Goal: Task Accomplishment & Management: Use online tool/utility

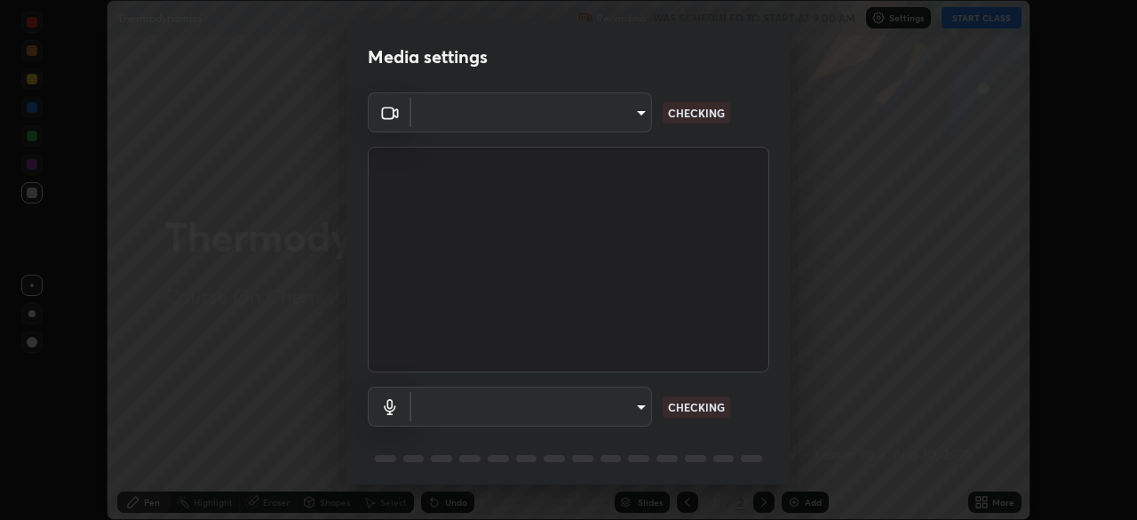
scroll to position [520, 1137]
type input "d943c429c6768cc43748b604c9c0ebf3724e607f85506a855244b083f0bc12de"
click at [451, 399] on body "Erase all Thermodynamics Recording WAS SCHEDULED TO START AT 9:00 AM Settings S…" at bounding box center [568, 260] width 1137 height 520
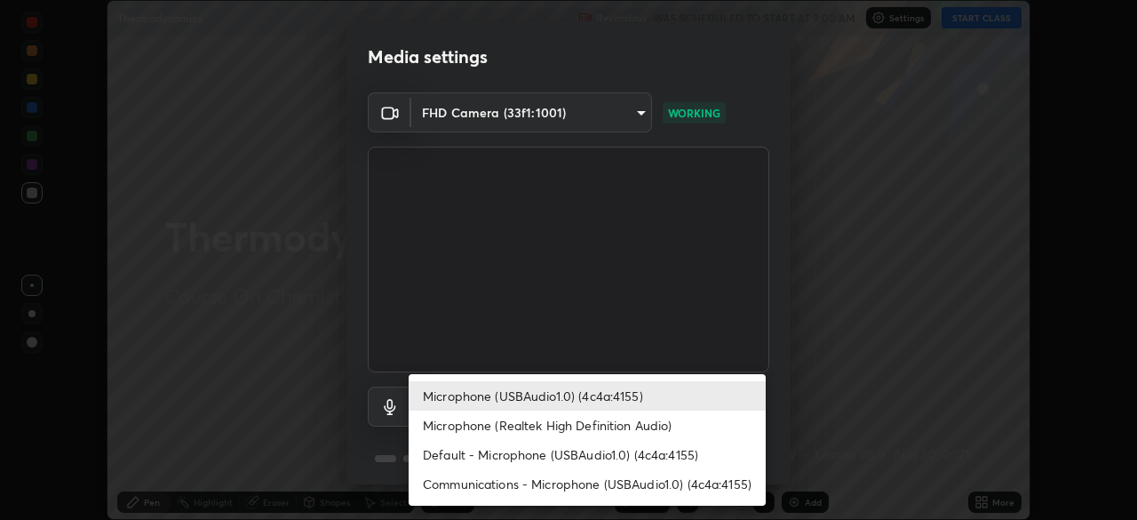
click at [488, 423] on li "Microphone (Realtek High Definition Audio)" at bounding box center [587, 424] width 357 height 29
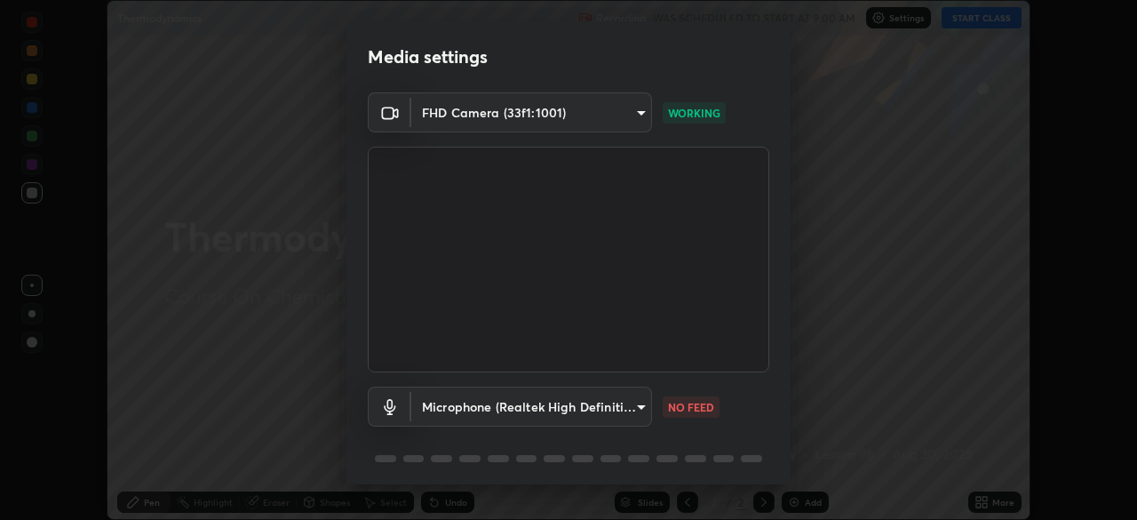
click at [465, 406] on body "Erase all Thermodynamics Recording WAS SCHEDULED TO START AT 9:00 AM Settings S…" at bounding box center [568, 260] width 1137 height 520
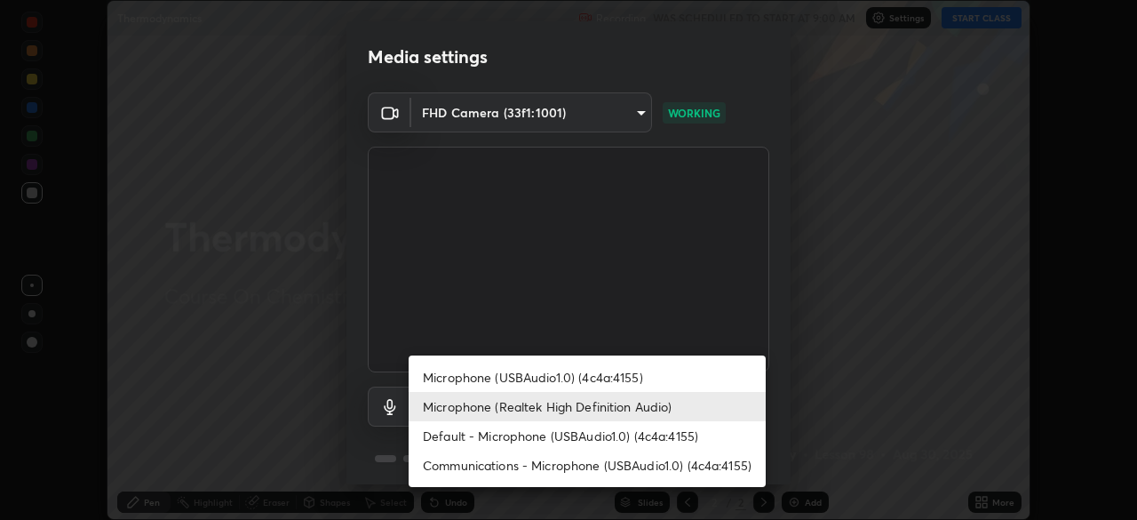
click at [517, 443] on li "Default - Microphone (USBAudio1.0) (4c4a:4155)" at bounding box center [587, 435] width 357 height 29
type input "default"
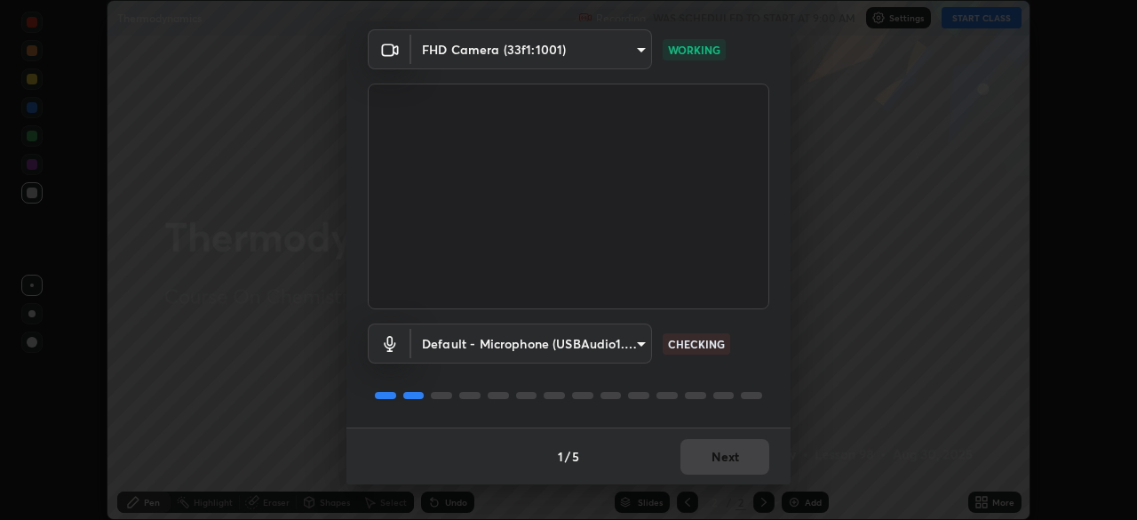
scroll to position [0, 0]
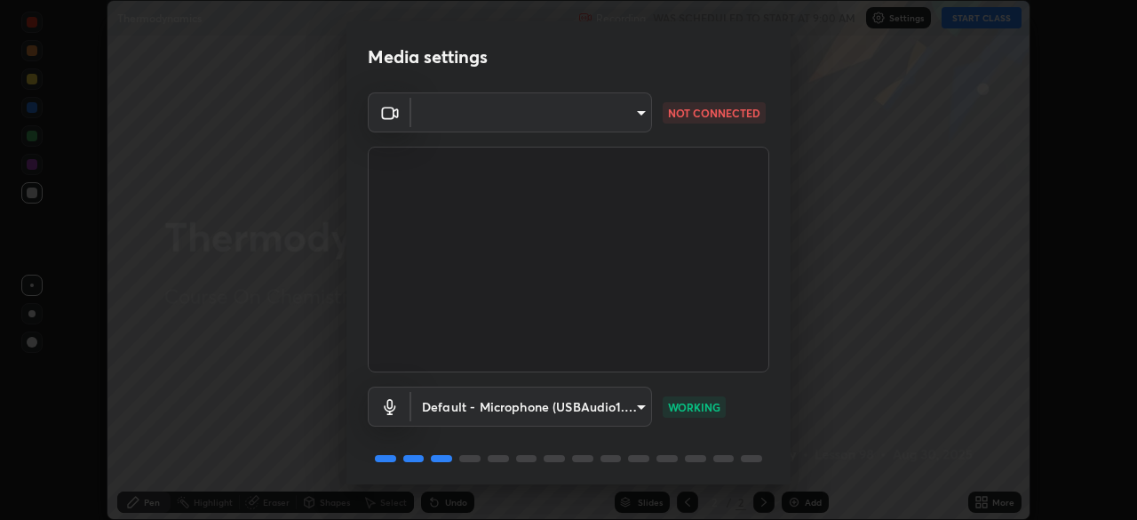
click at [488, 115] on body "Erase all Thermodynamics Recording WAS SCHEDULED TO START AT 9:00 AM Settings S…" at bounding box center [568, 260] width 1137 height 520
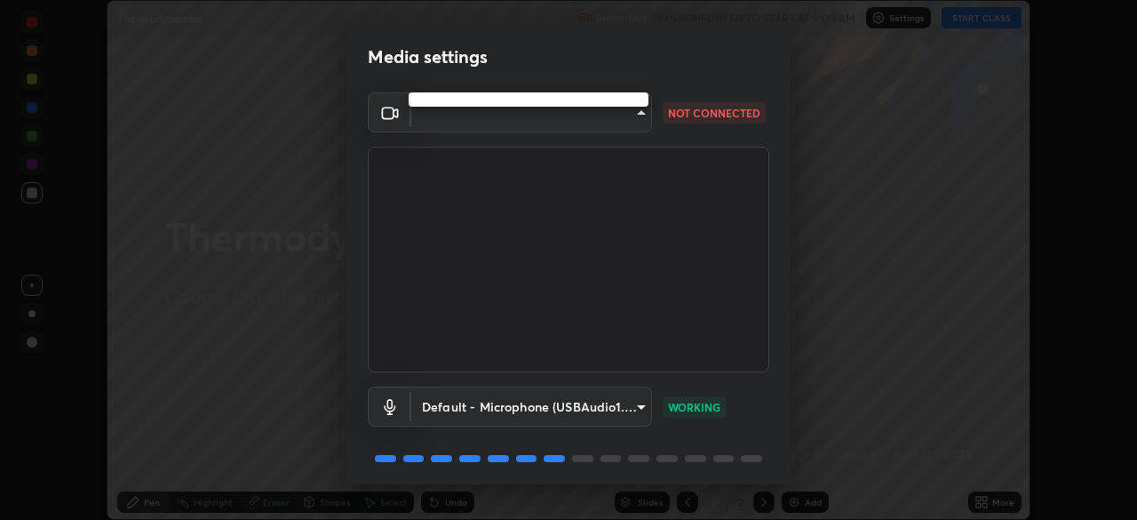
click at [480, 104] on ul at bounding box center [529, 99] width 240 height 14
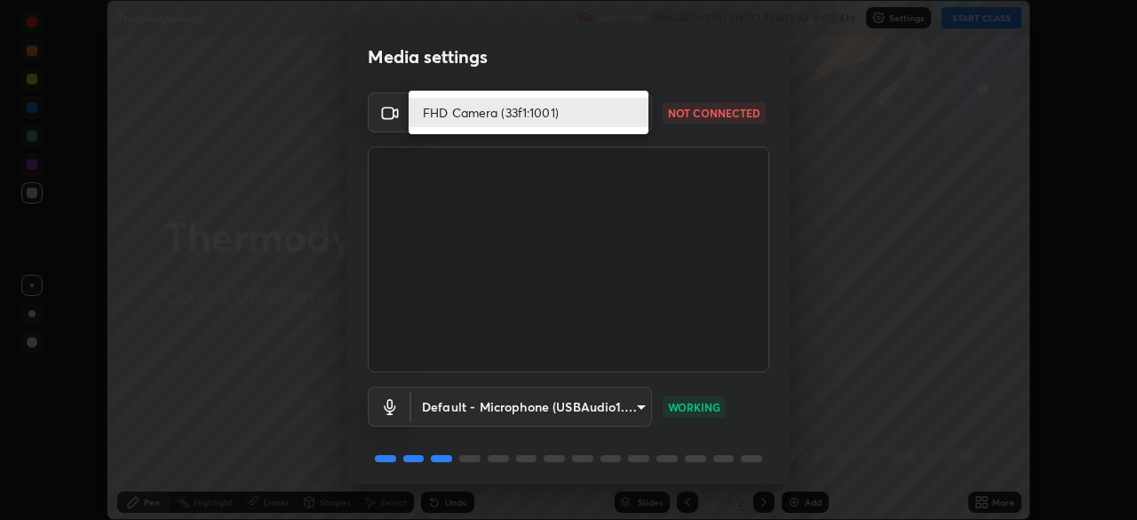
click at [454, 113] on li "FHD Camera (33f1:1001)" at bounding box center [529, 112] width 240 height 29
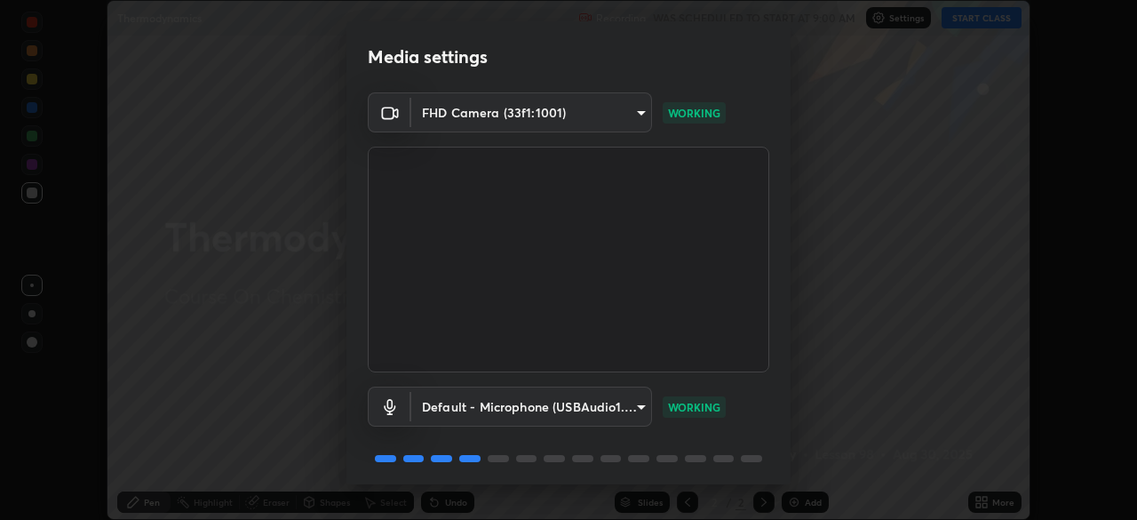
scroll to position [63, 0]
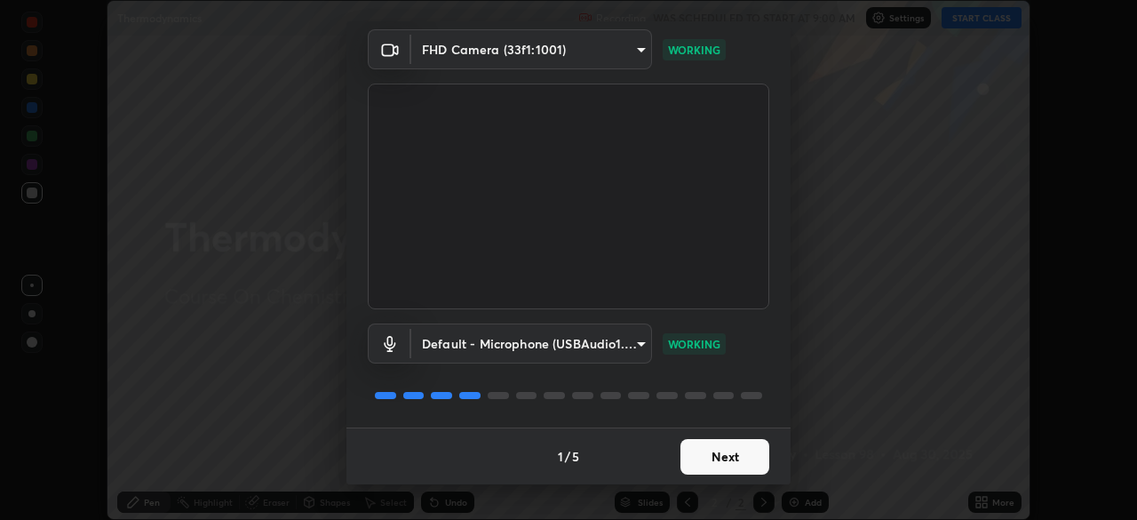
click at [710, 450] on button "Next" at bounding box center [724, 457] width 89 height 36
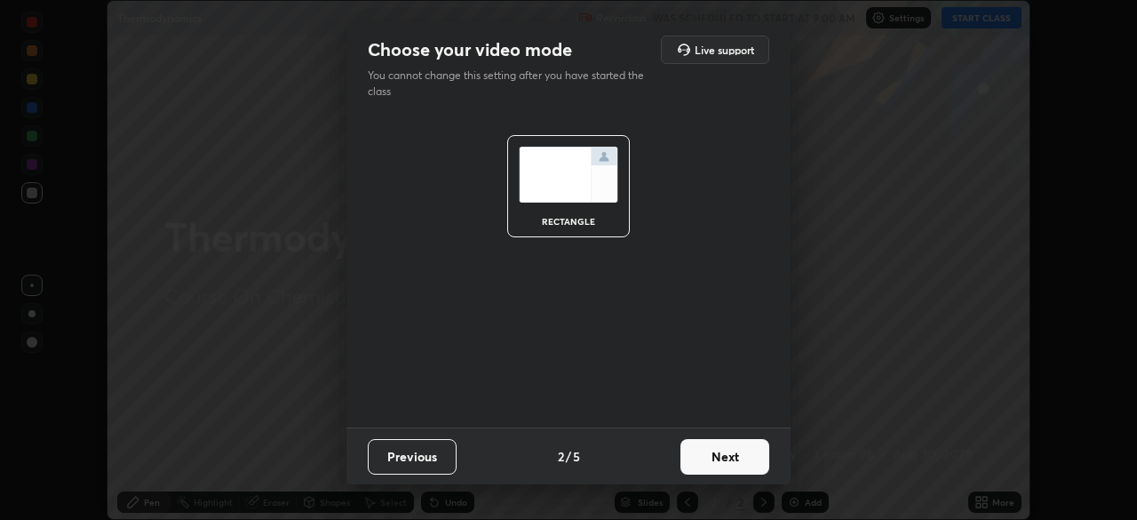
click at [705, 467] on button "Next" at bounding box center [724, 457] width 89 height 36
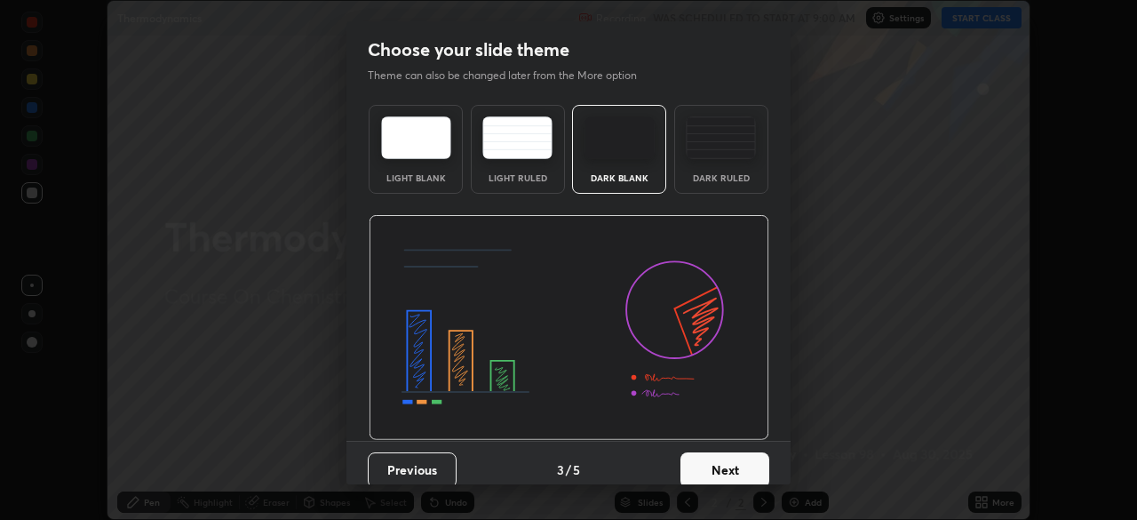
click at [716, 470] on button "Next" at bounding box center [724, 470] width 89 height 36
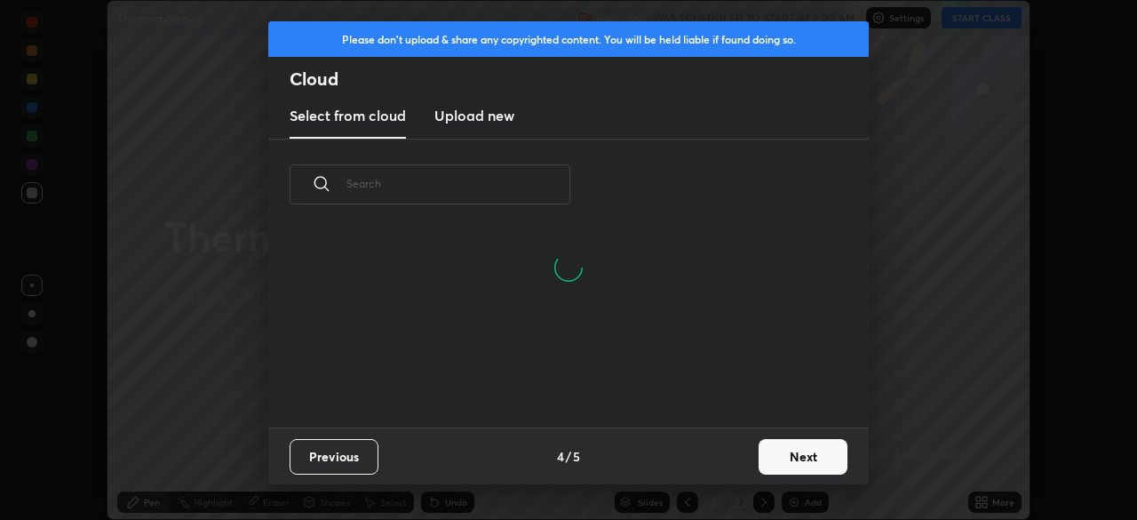
click at [796, 449] on button "Next" at bounding box center [803, 457] width 89 height 36
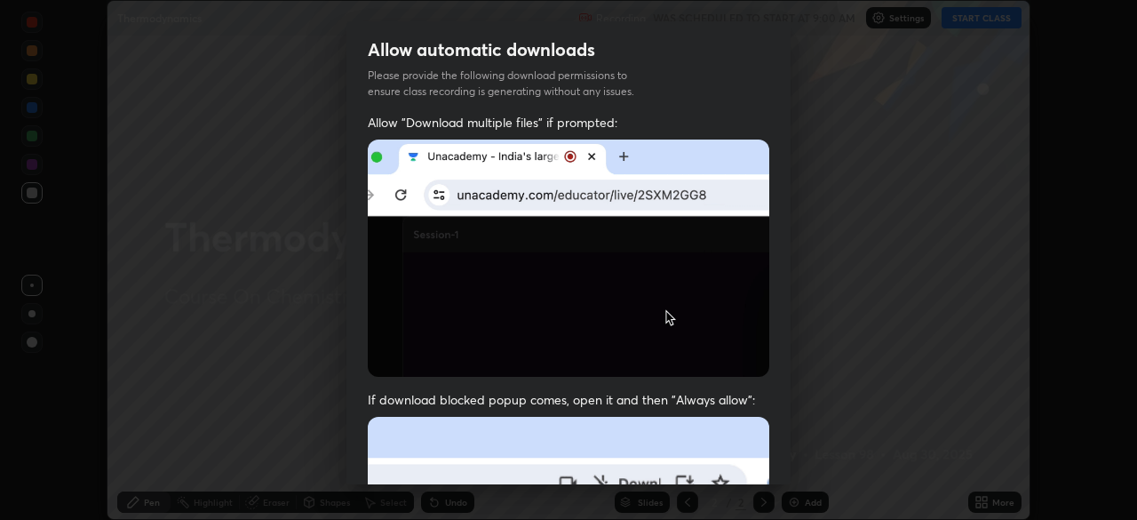
click at [847, 335] on div "Allow automatic downloads Please provide the following download permissions to …" at bounding box center [568, 260] width 1137 height 520
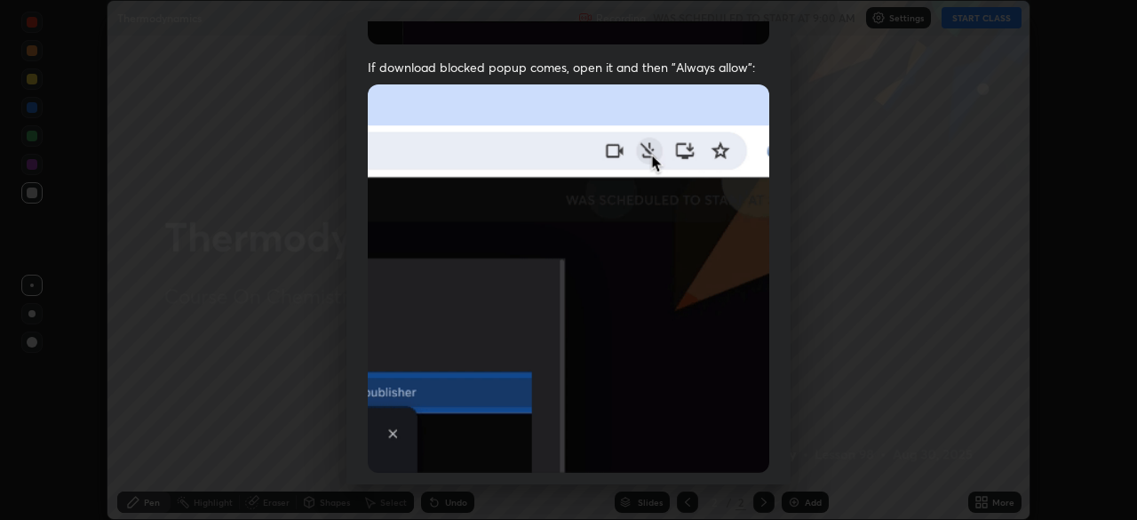
scroll to position [425, 0]
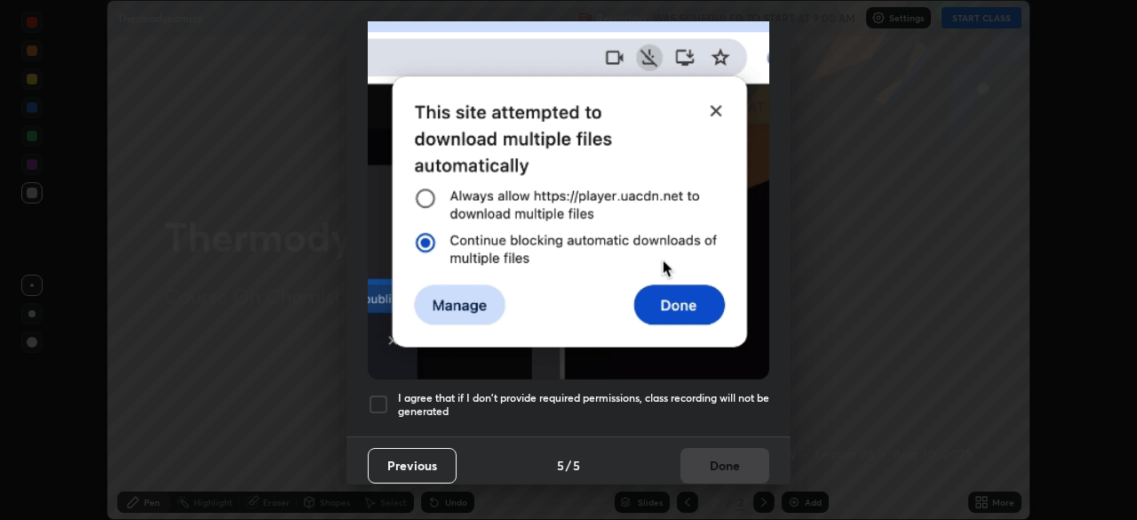
click at [383, 393] on div at bounding box center [378, 403] width 21 height 21
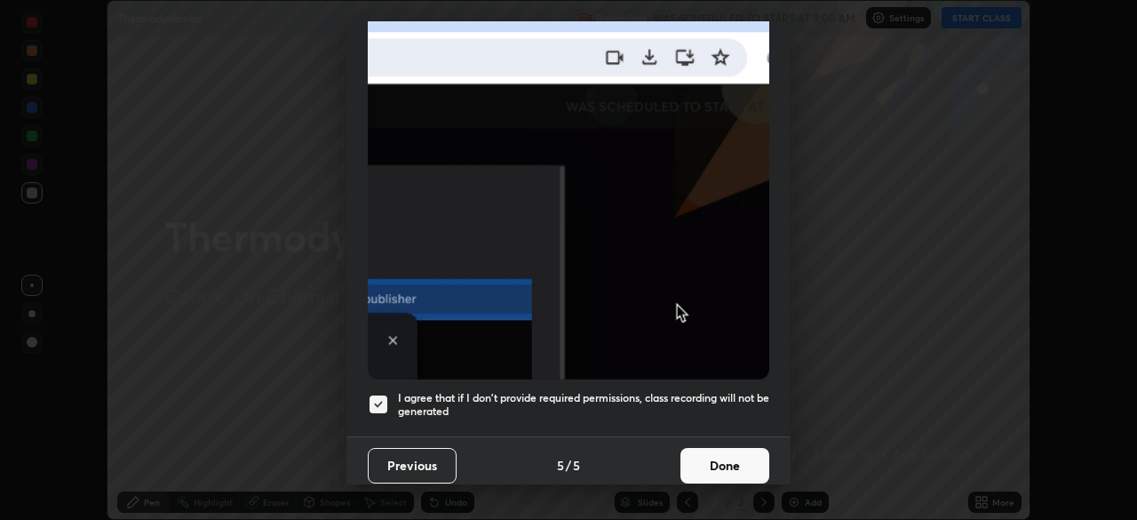
click at [707, 456] on button "Done" at bounding box center [724, 466] width 89 height 36
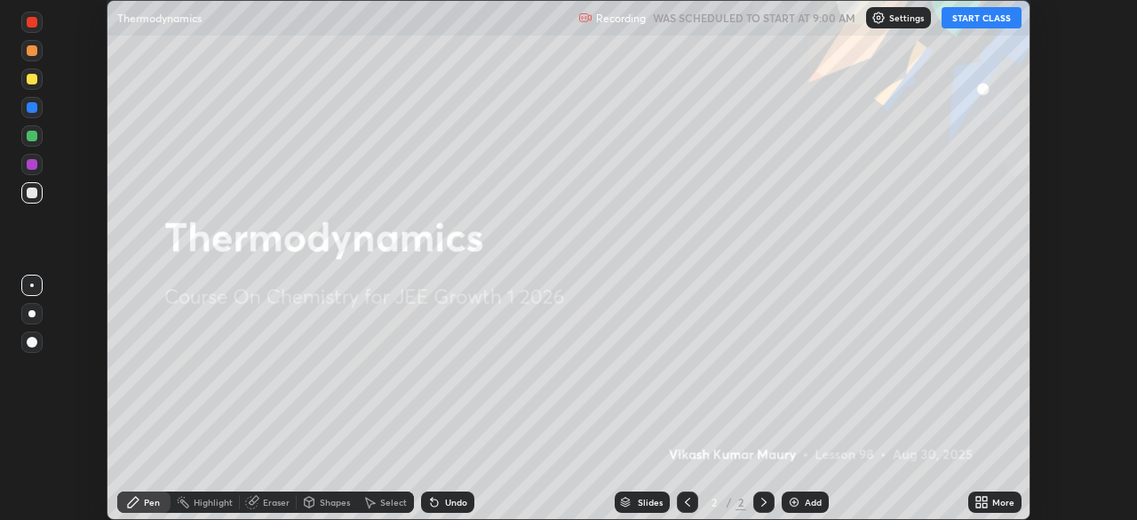
click at [896, 17] on p "Settings" at bounding box center [906, 17] width 35 height 9
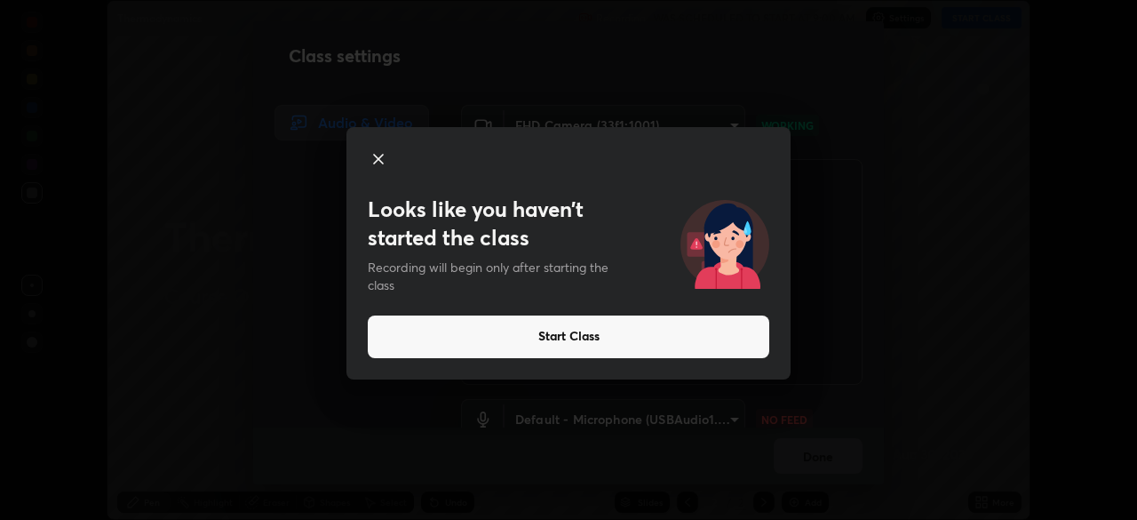
click at [500, 334] on button "Start Class" at bounding box center [568, 336] width 401 height 43
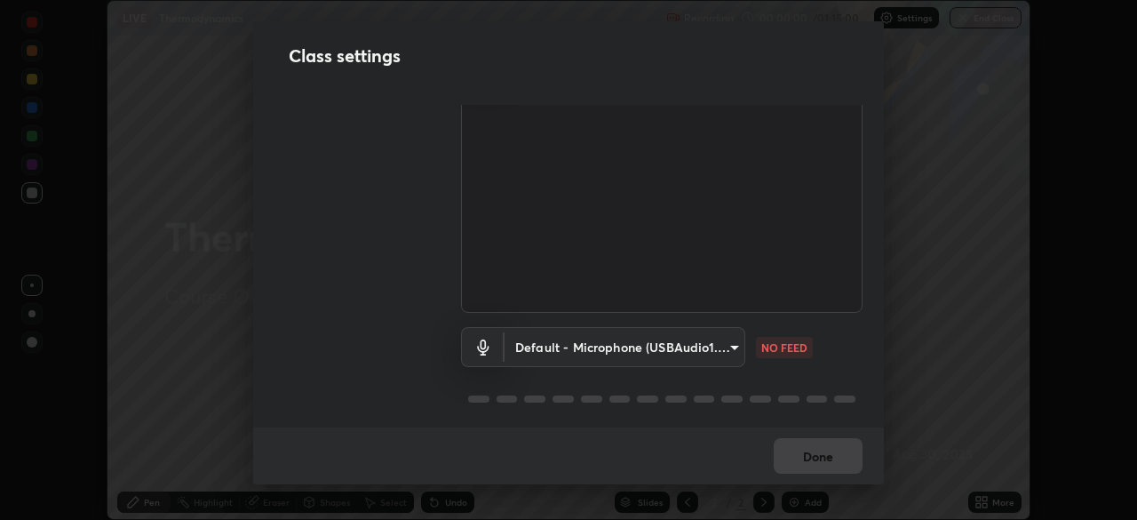
scroll to position [81, 0]
click at [671, 335] on body "Erase all LIVE Thermodynamics Recording 00:00:01 / 01:15:00 Settings End Class …" at bounding box center [568, 260] width 1137 height 520
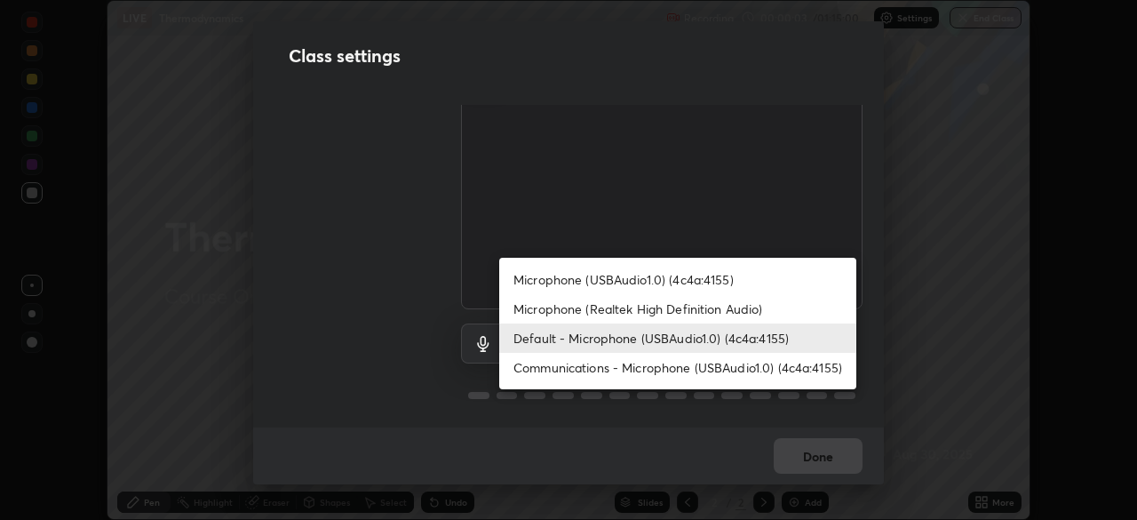
click at [616, 274] on li "Microphone (USBAudio1.0) (4c4a:4155)" at bounding box center [677, 279] width 357 height 29
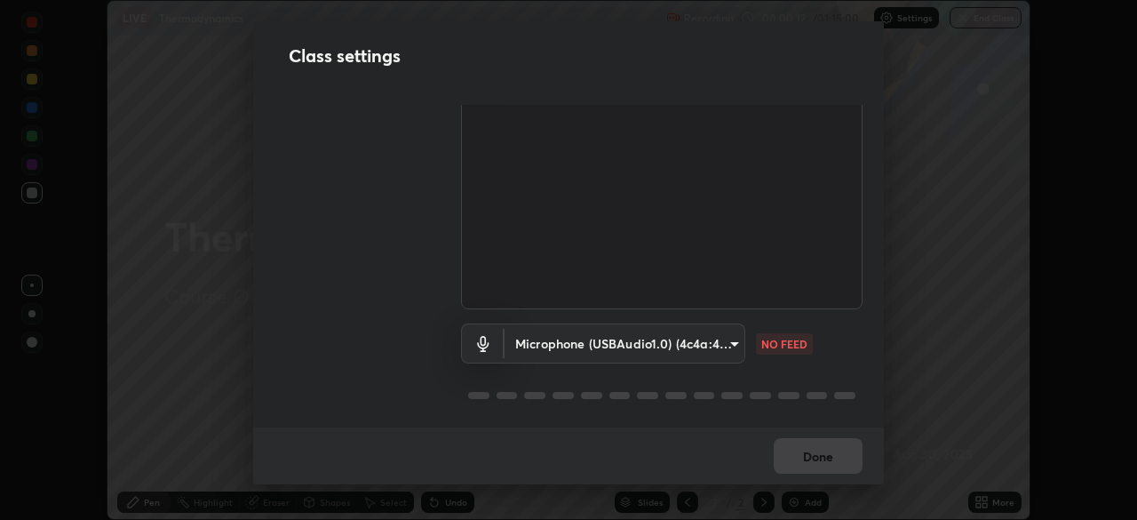
click at [568, 341] on body "Erase all LIVE Thermodynamics Recording 00:00:12 / 01:15:00 Settings End Class …" at bounding box center [568, 260] width 1137 height 520
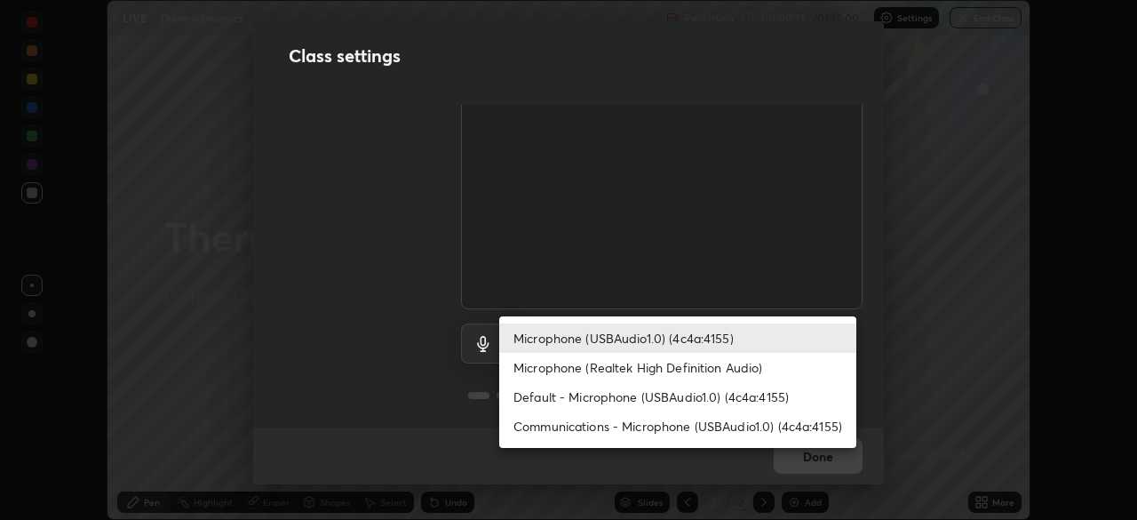
click at [617, 408] on li "Default - Microphone (USBAudio1.0) (4c4a:4155)" at bounding box center [677, 396] width 357 height 29
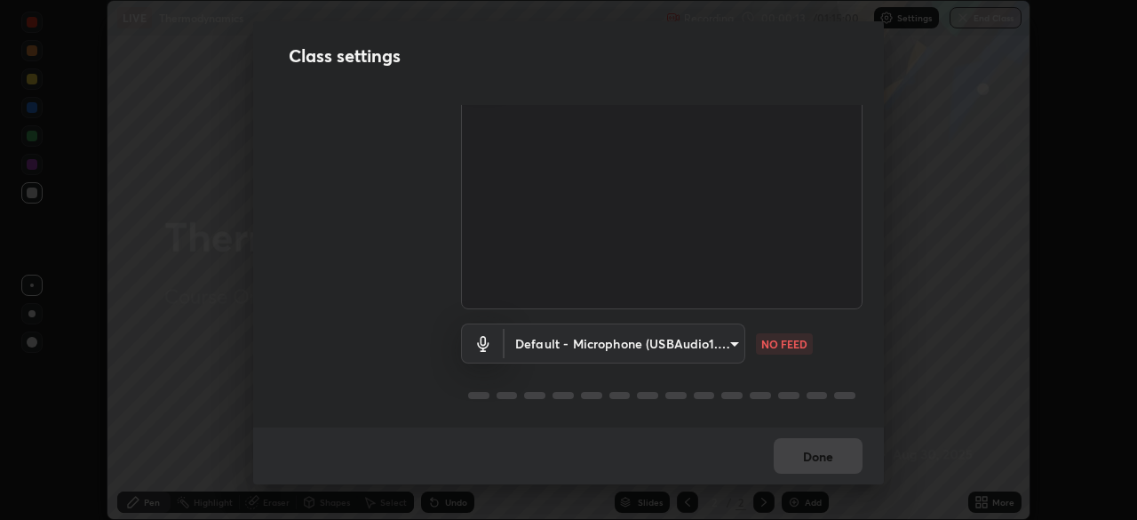
click at [644, 394] on div at bounding box center [661, 395] width 401 height 21
click at [598, 336] on body "Erase all LIVE Thermodynamics Recording 00:00:14 / 01:15:00 Settings End Class …" at bounding box center [568, 260] width 1137 height 520
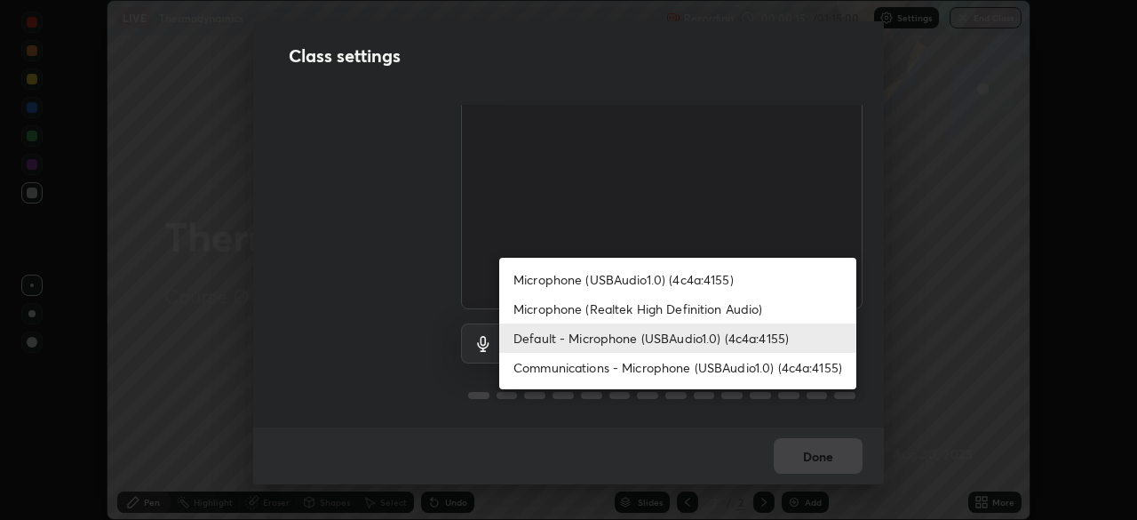
click at [631, 370] on li "Communications - Microphone (USBAudio1.0) (4c4a:4155)" at bounding box center [677, 367] width 357 height 29
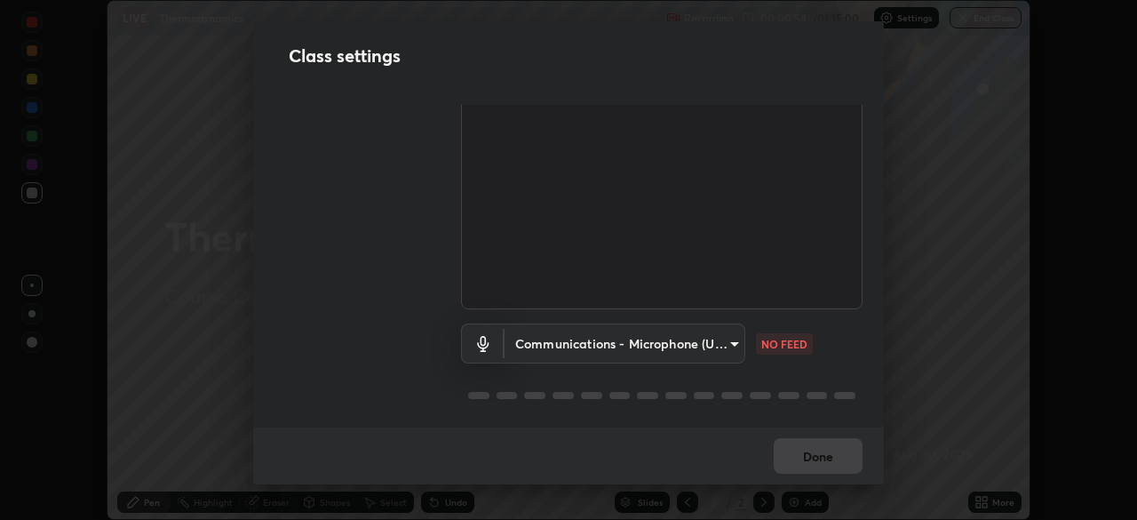
click at [600, 338] on body "Erase all LIVE Thermodynamics Recording 00:00:58 / 01:15:00 Settings End Class …" at bounding box center [568, 260] width 1137 height 520
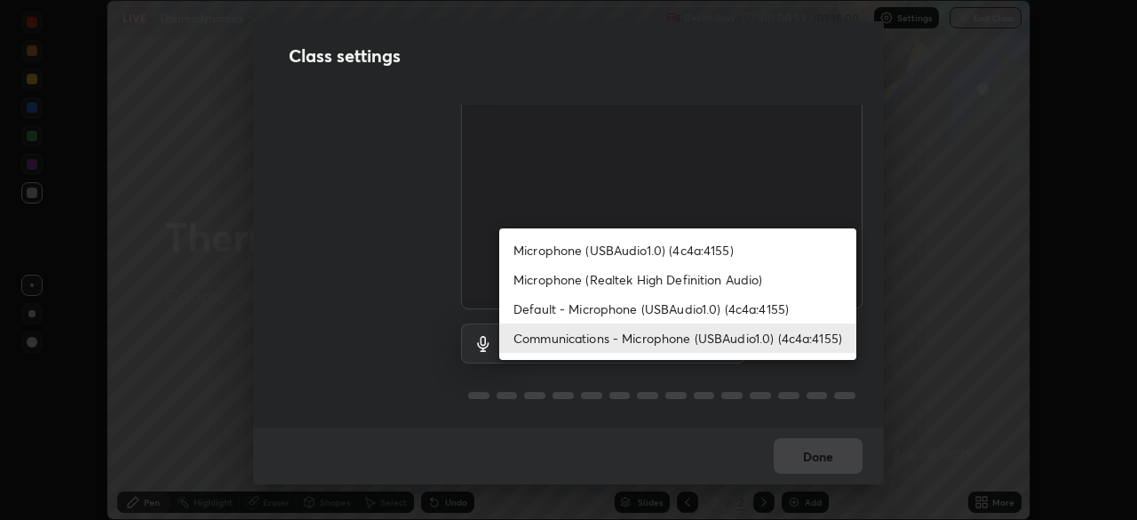
click at [613, 306] on li "Default - Microphone (USBAudio1.0) (4c4a:4155)" at bounding box center [677, 308] width 357 height 29
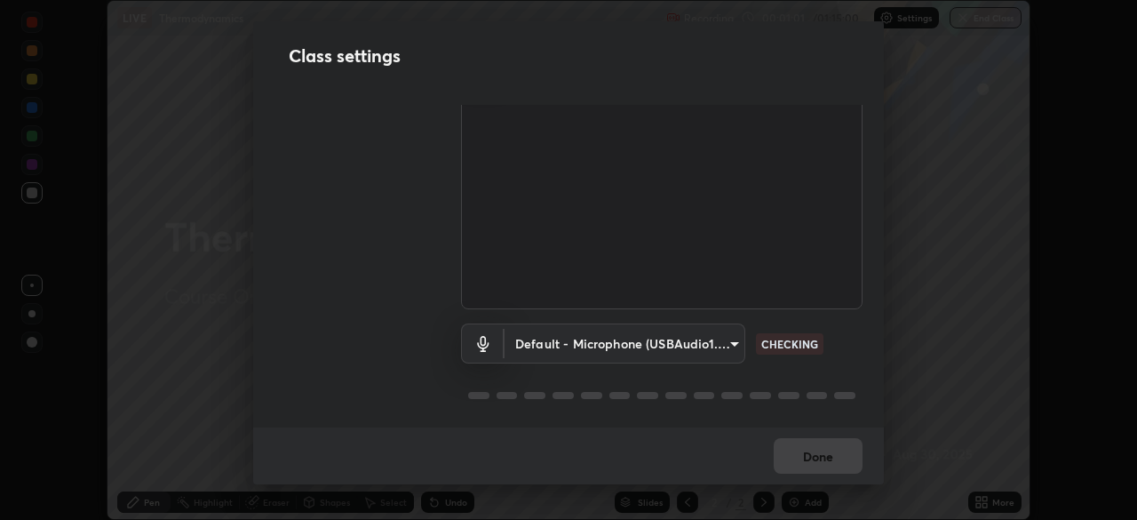
click at [575, 326] on body "Erase all LIVE Thermodynamics Recording 00:01:01 / 01:15:00 Settings End Class …" at bounding box center [568, 260] width 1137 height 520
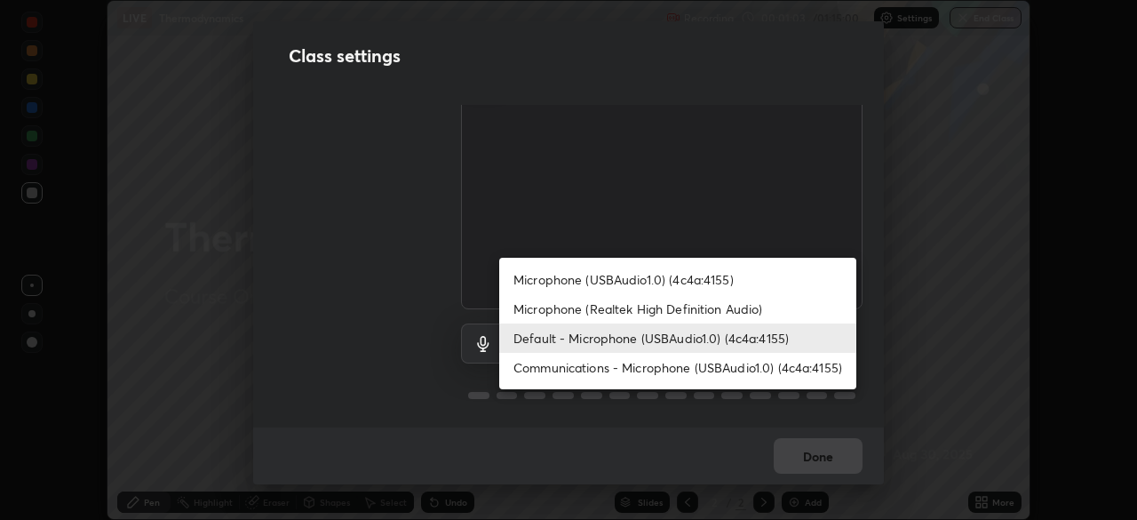
click at [579, 280] on li "Microphone (USBAudio1.0) (4c4a:4155)" at bounding box center [677, 279] width 357 height 29
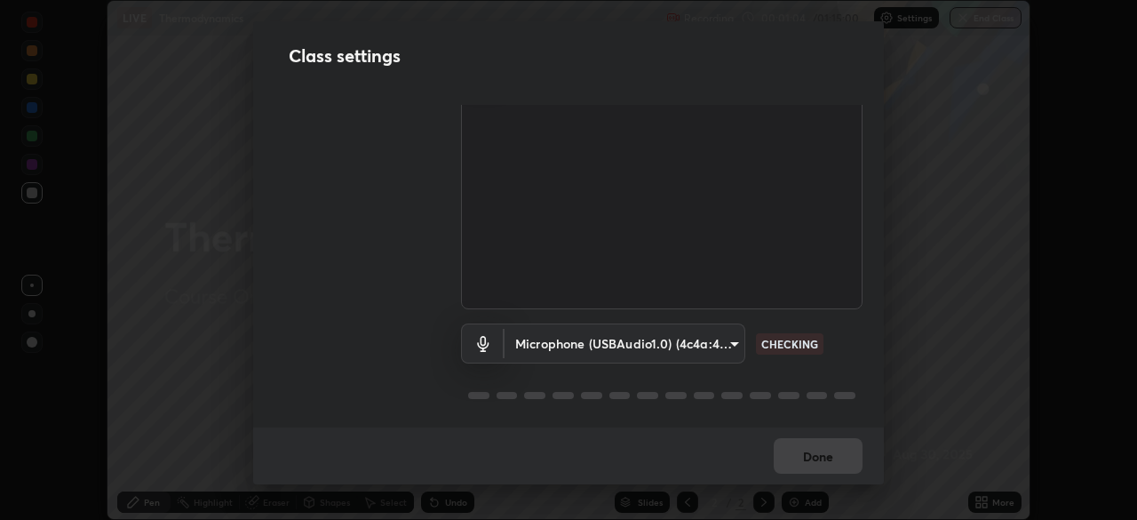
click at [555, 342] on body "Erase all LIVE Thermodynamics Recording 00:01:04 / 01:15:00 Settings End Class …" at bounding box center [568, 260] width 1137 height 520
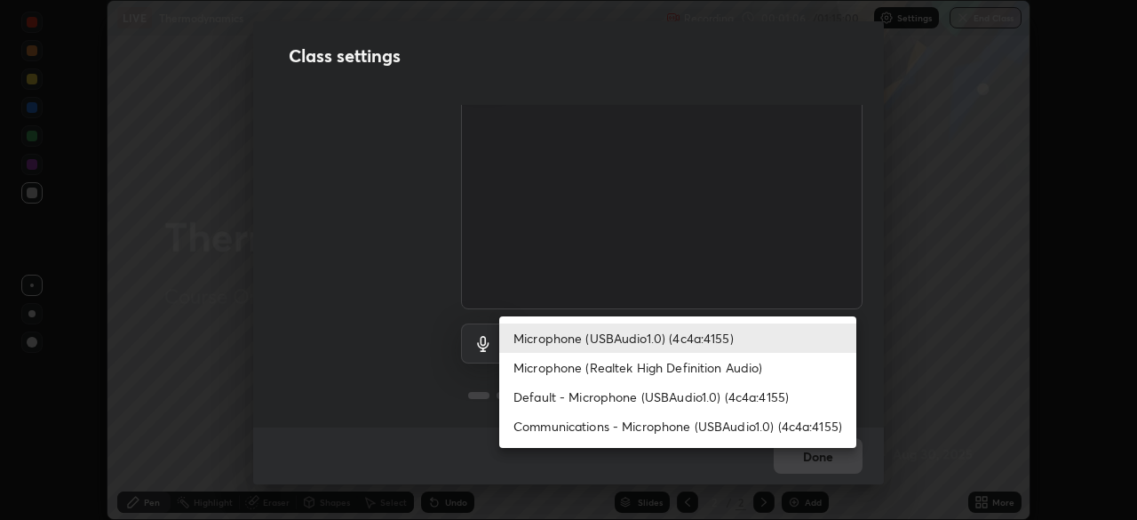
click at [591, 427] on li "Communications - Microphone (USBAudio1.0) (4c4a:4155)" at bounding box center [677, 425] width 357 height 29
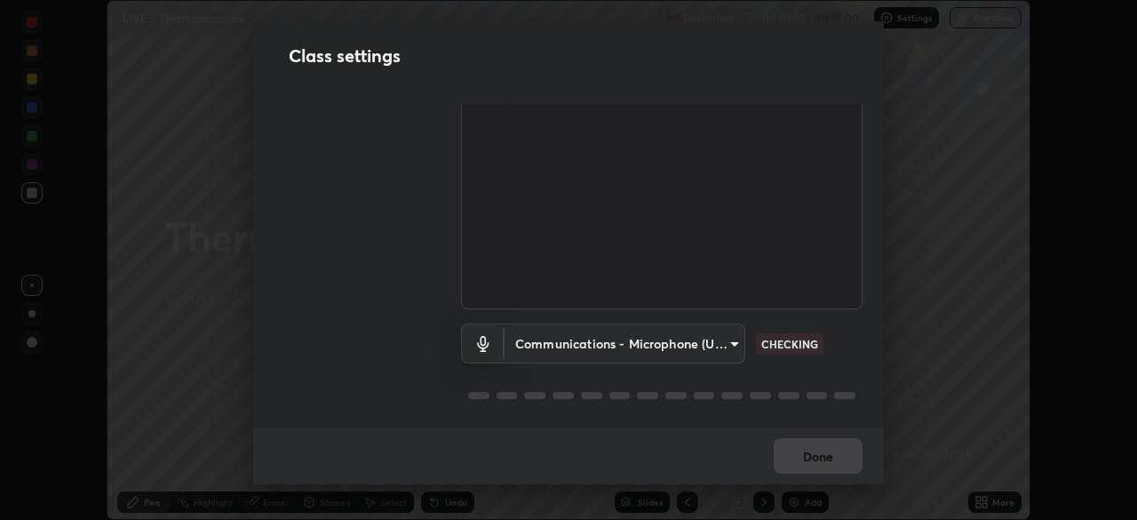
click at [557, 340] on body "Erase all LIVE Thermodynamics Recording 00:01:07 / 01:15:00 Settings End Class …" at bounding box center [568, 260] width 1137 height 520
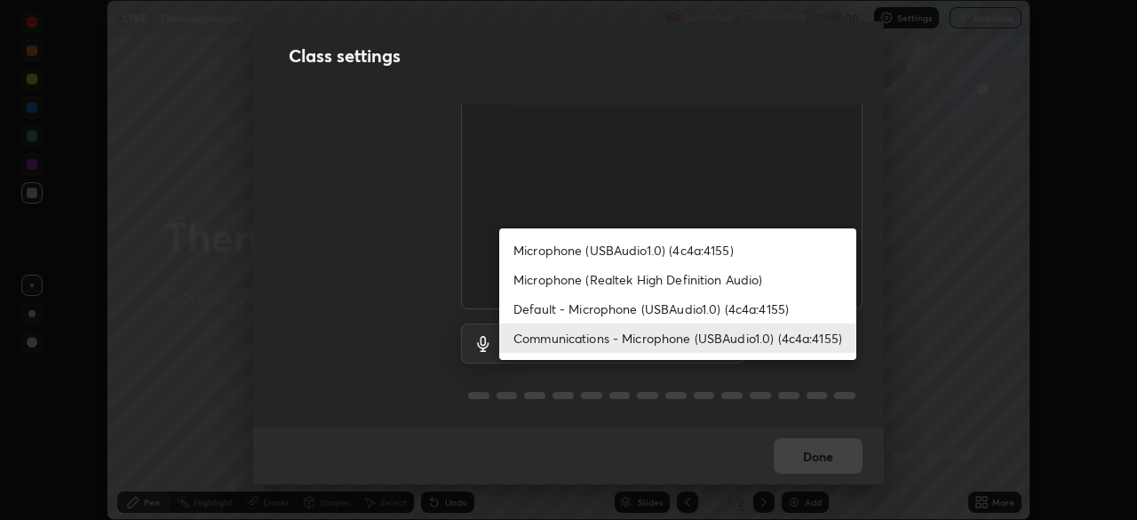
click at [580, 310] on li "Default - Microphone (USBAudio1.0) (4c4a:4155)" at bounding box center [677, 308] width 357 height 29
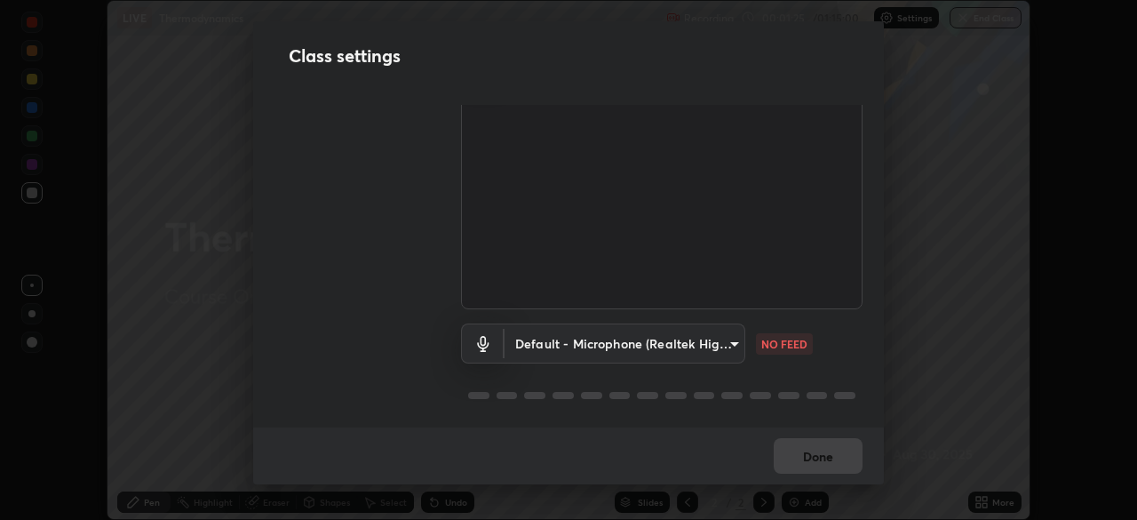
click at [0, 362] on div "Class settings Audio & Video FHD Camera (33f1:1001) d943c429c6768cc43748b604c9c…" at bounding box center [568, 260] width 1137 height 520
click at [565, 335] on body "Erase all LIVE Thermodynamics Recording 00:01:31 / 01:15:00 Settings End Class …" at bounding box center [568, 260] width 1137 height 520
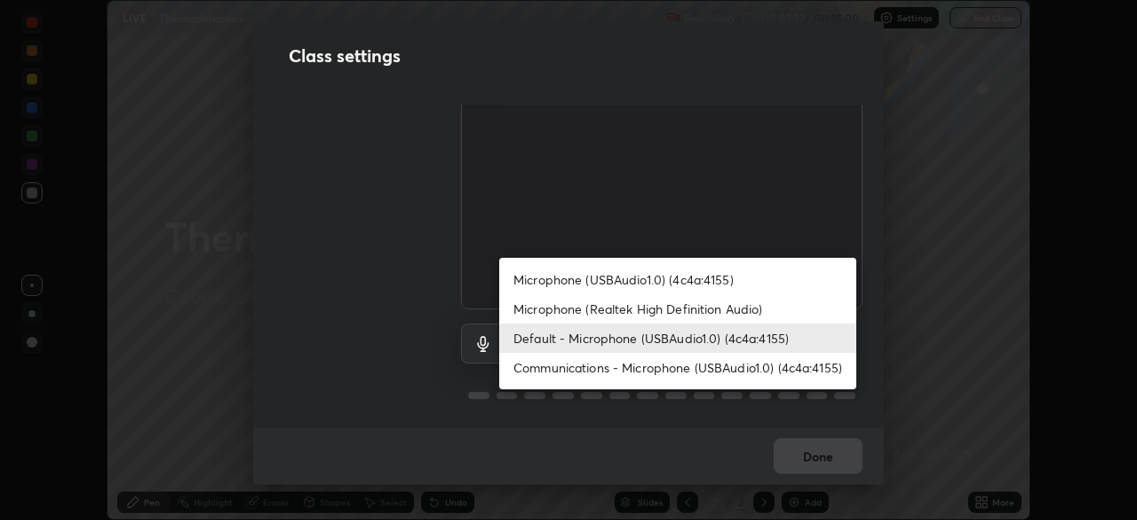
click at [598, 281] on li "Microphone (USBAudio1.0) (4c4a:4155)" at bounding box center [677, 279] width 357 height 29
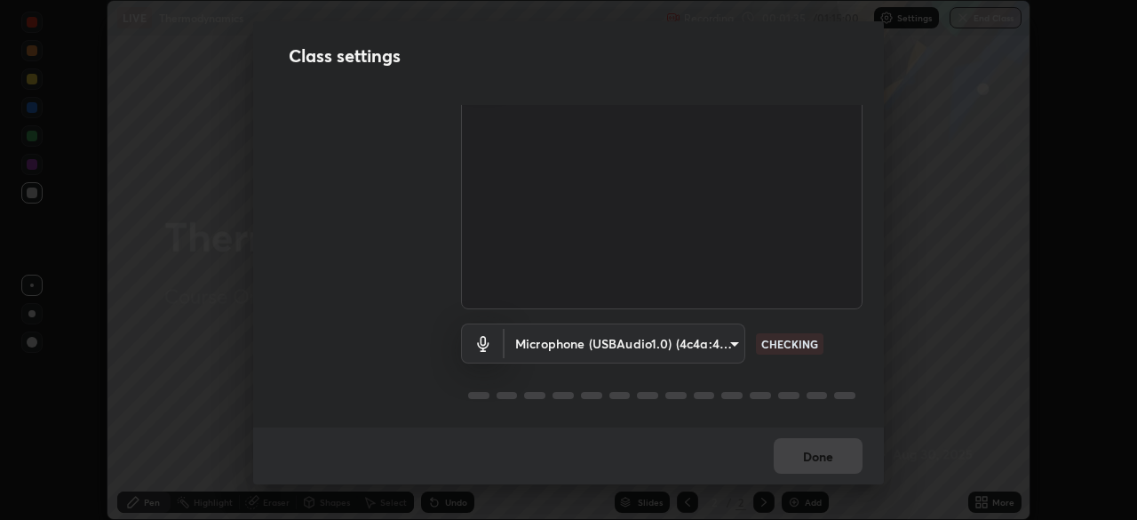
click at [586, 340] on body "Erase all LIVE Thermodynamics Recording 00:01:35 / 01:15:00 Settings End Class …" at bounding box center [568, 260] width 1137 height 520
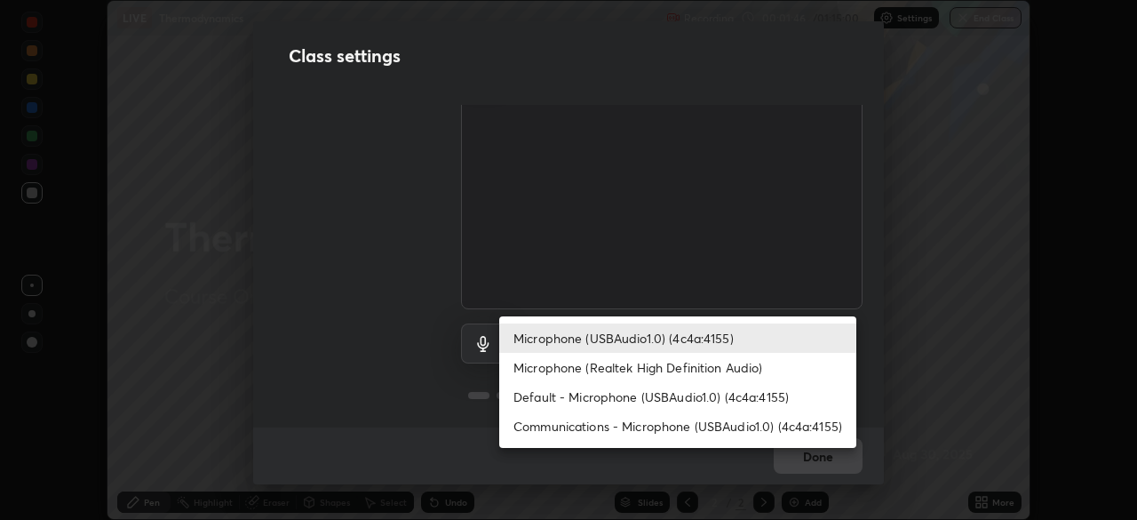
click at [621, 425] on li "Communications - Microphone (USBAudio1.0) (4c4a:4155)" at bounding box center [677, 425] width 357 height 29
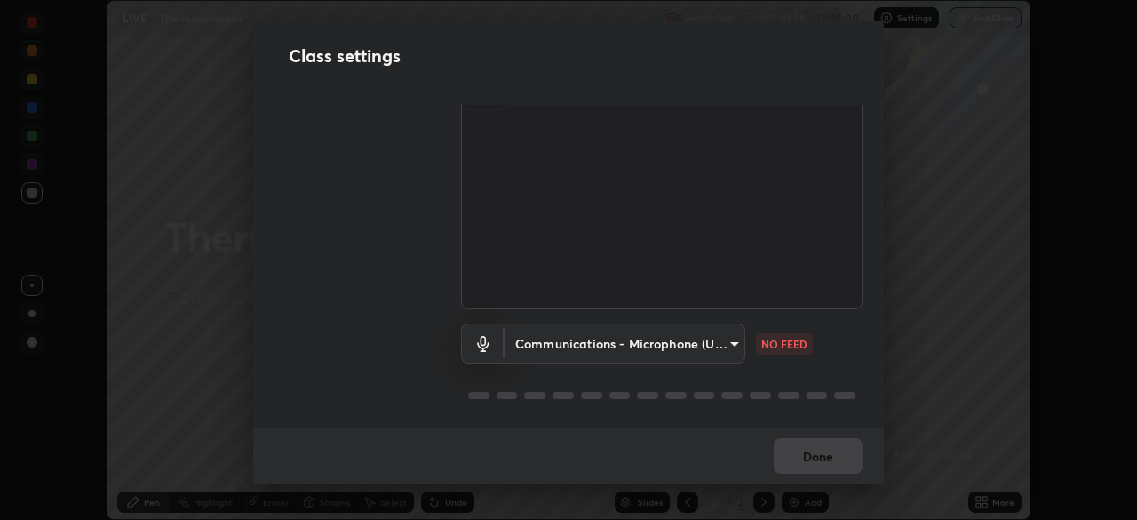
click at [577, 338] on body "Erase all LIVE Thermodynamics Recording 00:01:58 / 01:15:00 Settings End Class …" at bounding box center [568, 260] width 1137 height 520
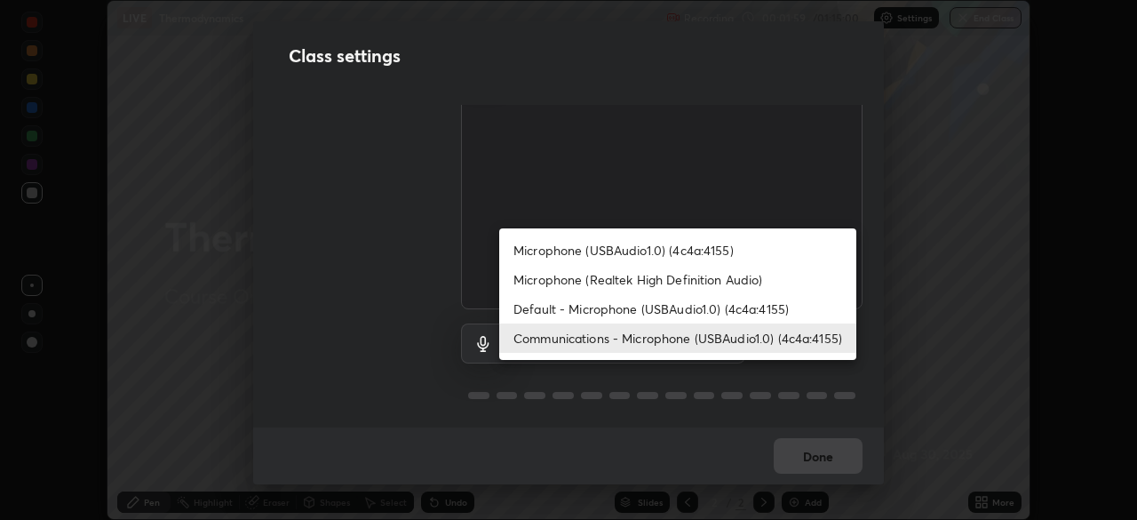
click at [603, 305] on li "Default - Microphone (USBAudio1.0) (4c4a:4155)" at bounding box center [677, 308] width 357 height 29
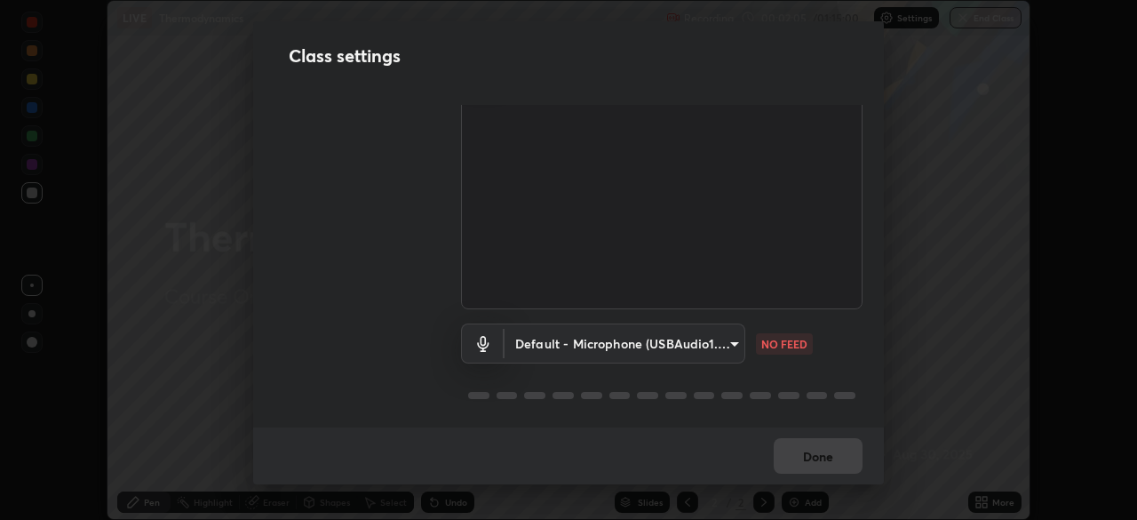
click at [613, 347] on body "Erase all LIVE Thermodynamics Recording 00:02:05 / 01:15:00 Settings End Class …" at bounding box center [568, 260] width 1137 height 520
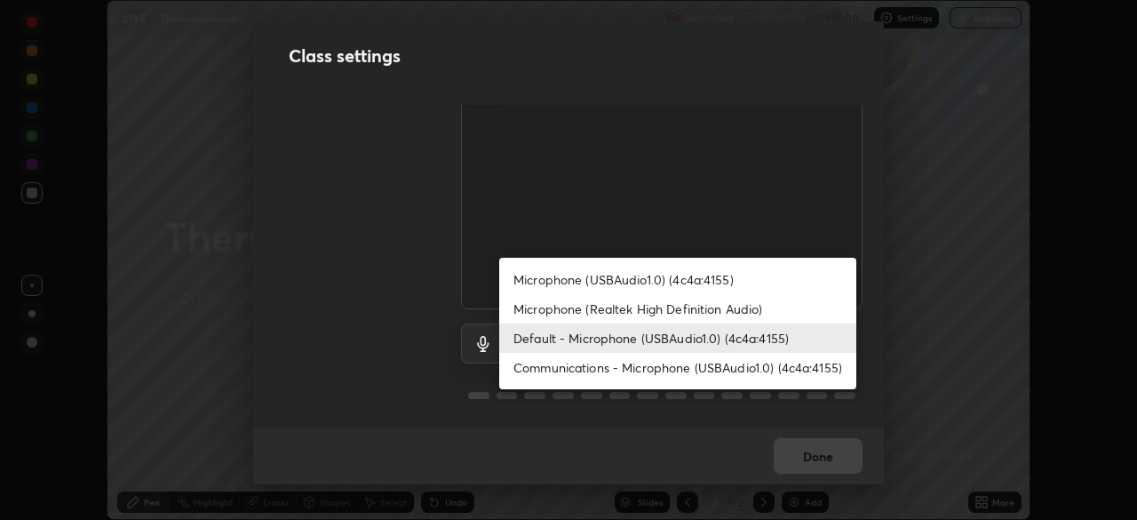
click at [617, 274] on li "Microphone (USBAudio1.0) (4c4a:4155)" at bounding box center [677, 279] width 357 height 29
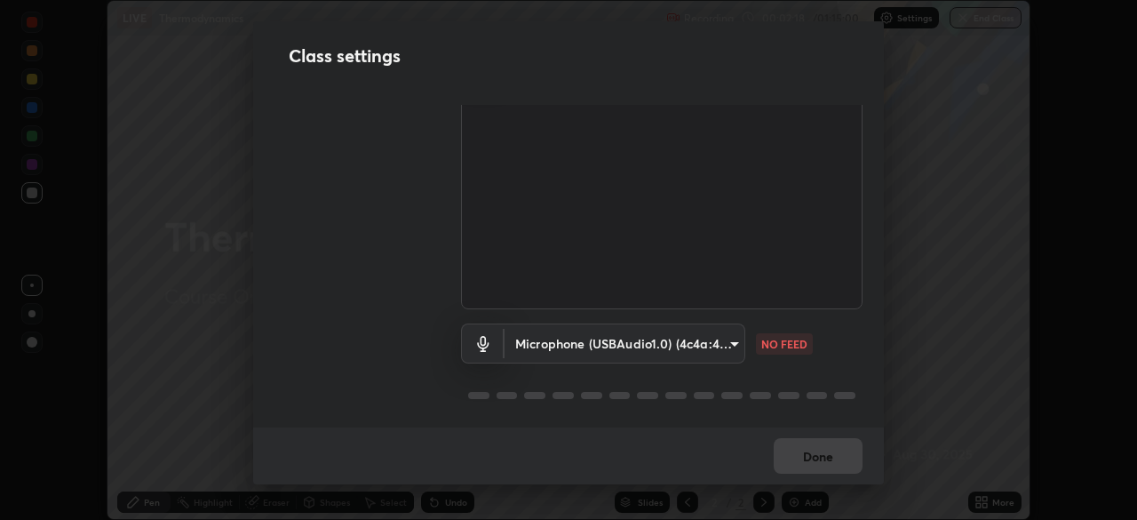
click at [521, 346] on body "Erase all LIVE Thermodynamics Recording 00:02:18 / 01:15:00 Settings End Class …" at bounding box center [568, 260] width 1137 height 520
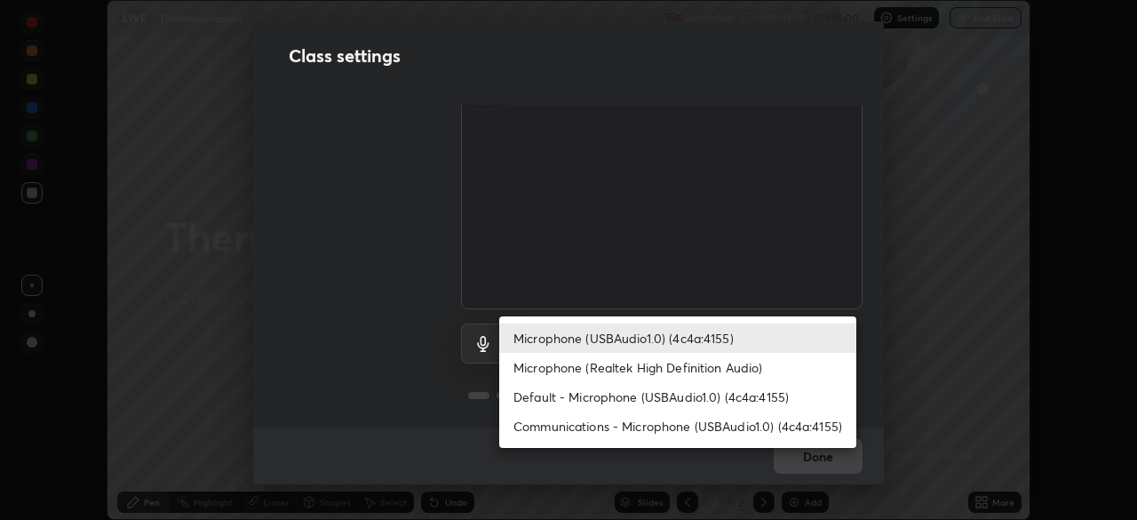
click at [591, 389] on li "Default - Microphone (USBAudio1.0) (4c4a:4155)" at bounding box center [677, 396] width 357 height 29
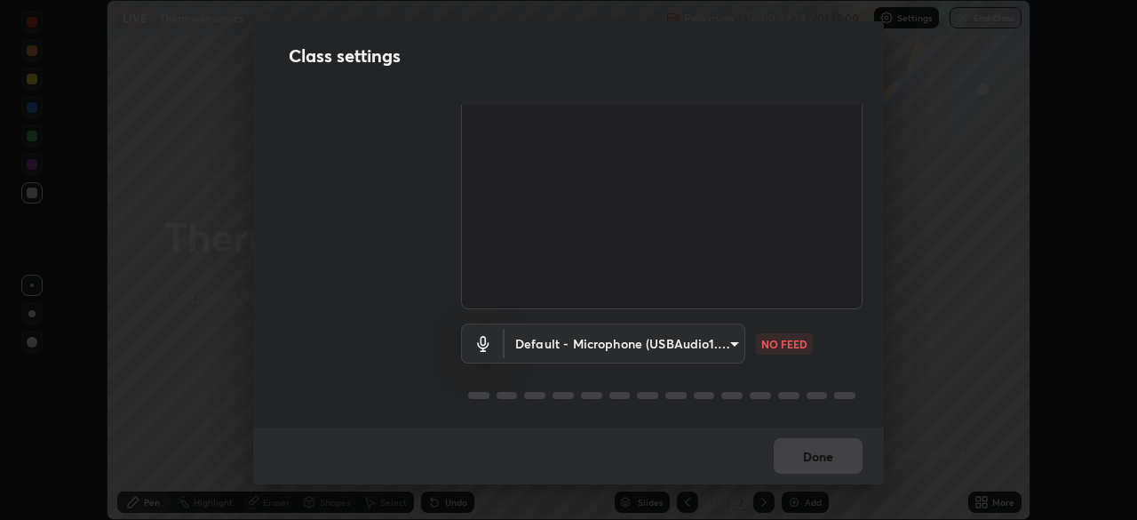
click at [548, 338] on body "Erase all LIVE Thermodynamics Recording 00:02:34 / 01:15:00 Settings End Class …" at bounding box center [568, 260] width 1137 height 520
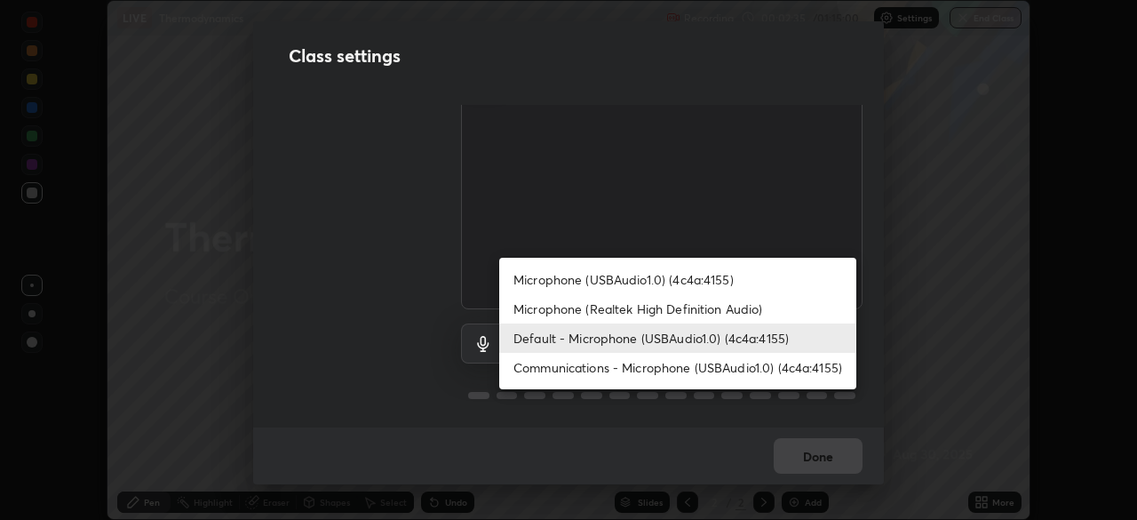
click at [607, 370] on li "Communications - Microphone (USBAudio1.0) (4c4a:4155)" at bounding box center [677, 367] width 357 height 29
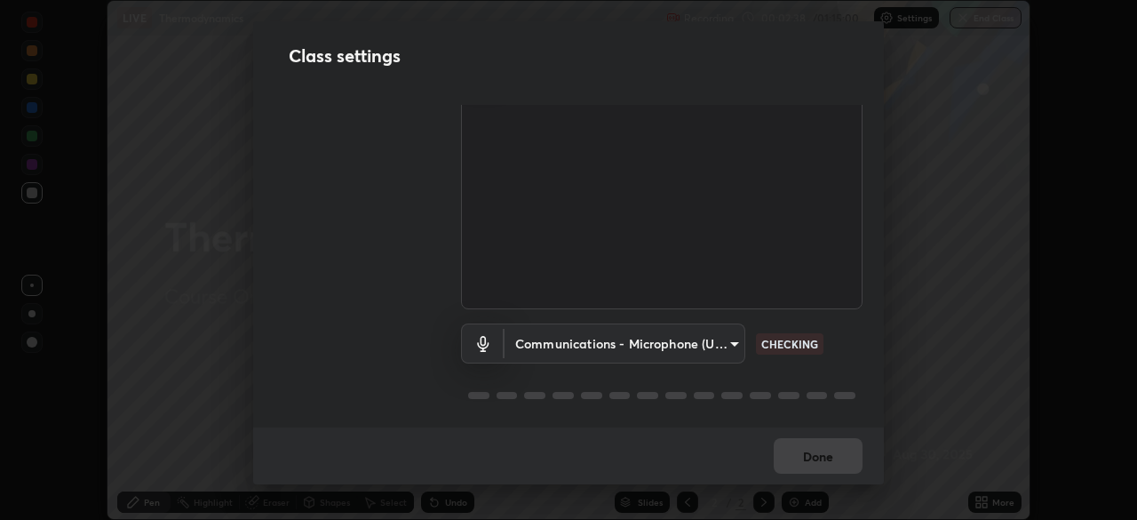
click at [588, 338] on body "Erase all LIVE Thermodynamics Recording 00:02:38 / 01:15:00 Settings End Class …" at bounding box center [568, 260] width 1137 height 520
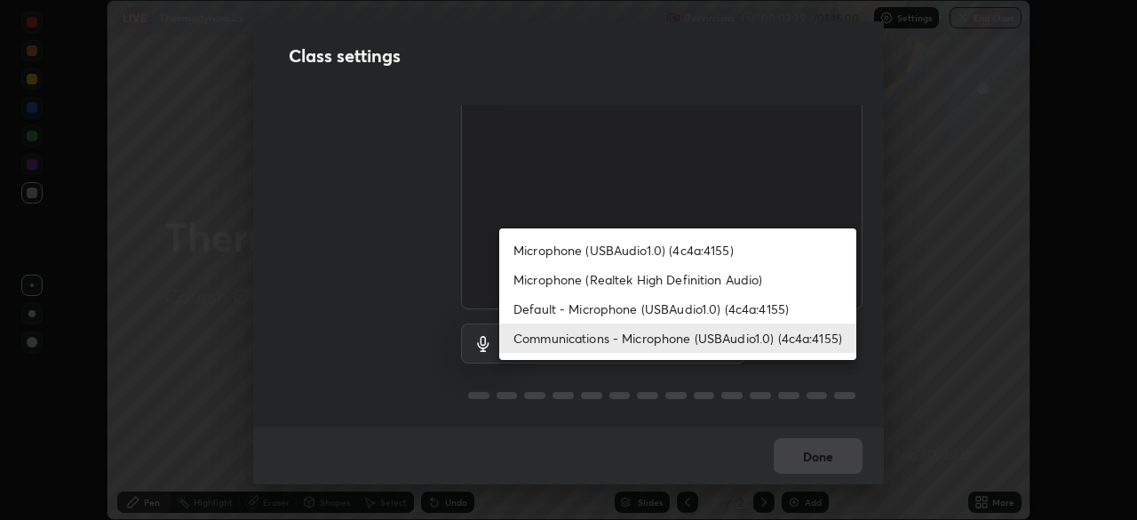
click at [602, 256] on li "Microphone (USBAudio1.0) (4c4a:4155)" at bounding box center [677, 249] width 357 height 29
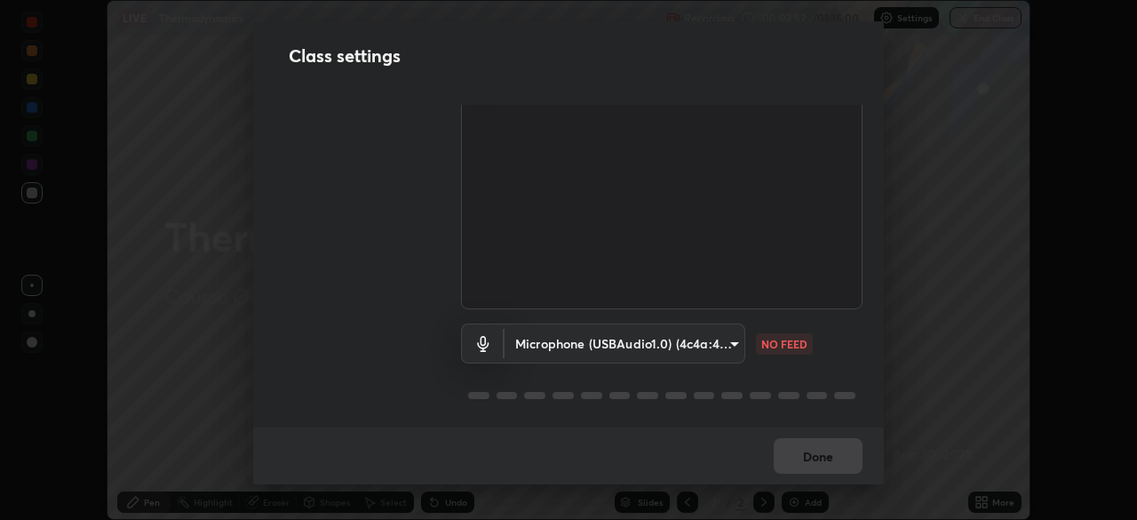
click at [596, 339] on body "Erase all LIVE Thermodynamics Recording 00:02:52 / 01:15:00 Settings End Class …" at bounding box center [568, 260] width 1137 height 520
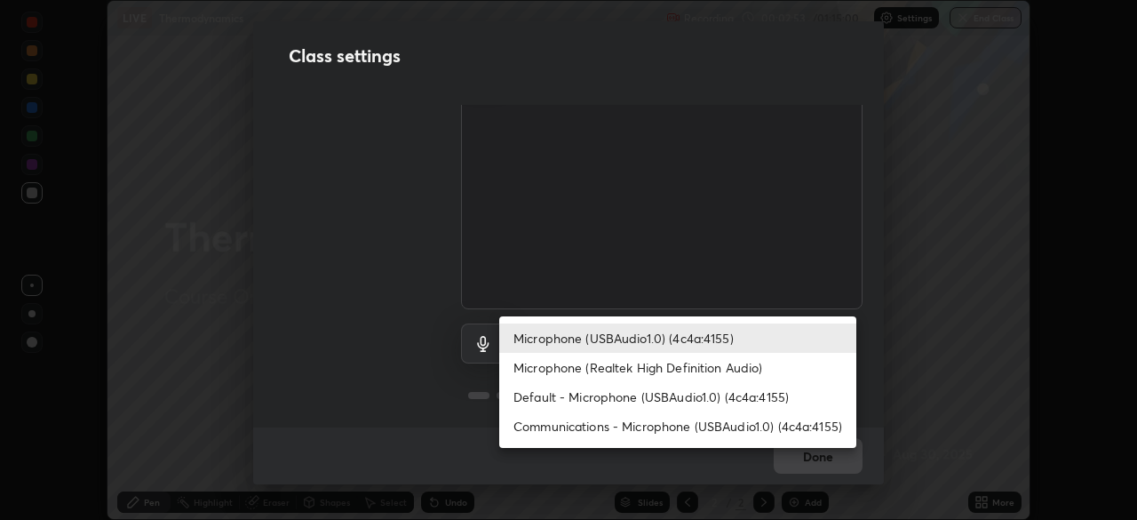
click at [623, 402] on li "Default - Microphone (USBAudio1.0) (4c4a:4155)" at bounding box center [677, 396] width 357 height 29
type input "default"
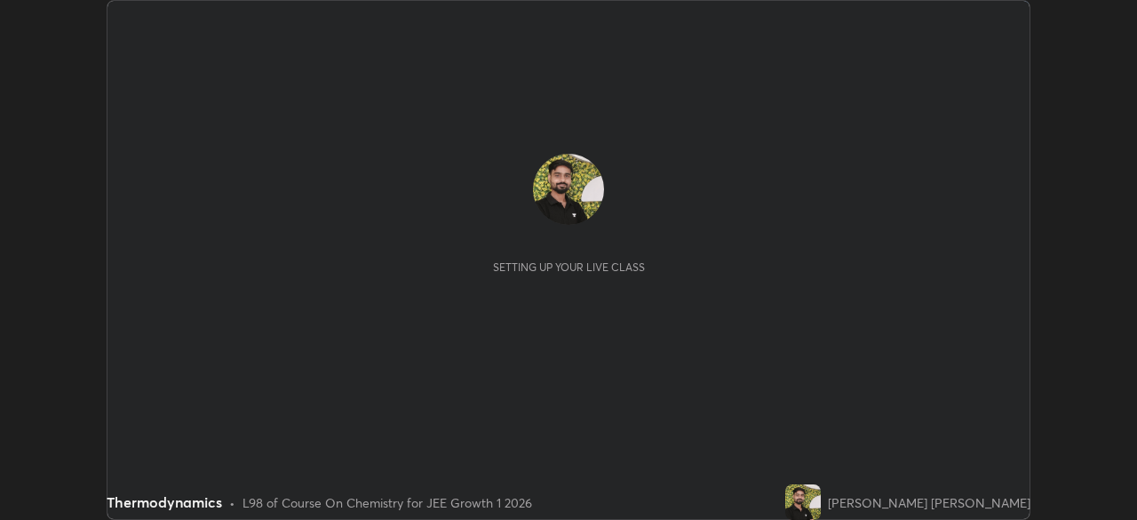
scroll to position [520, 1136]
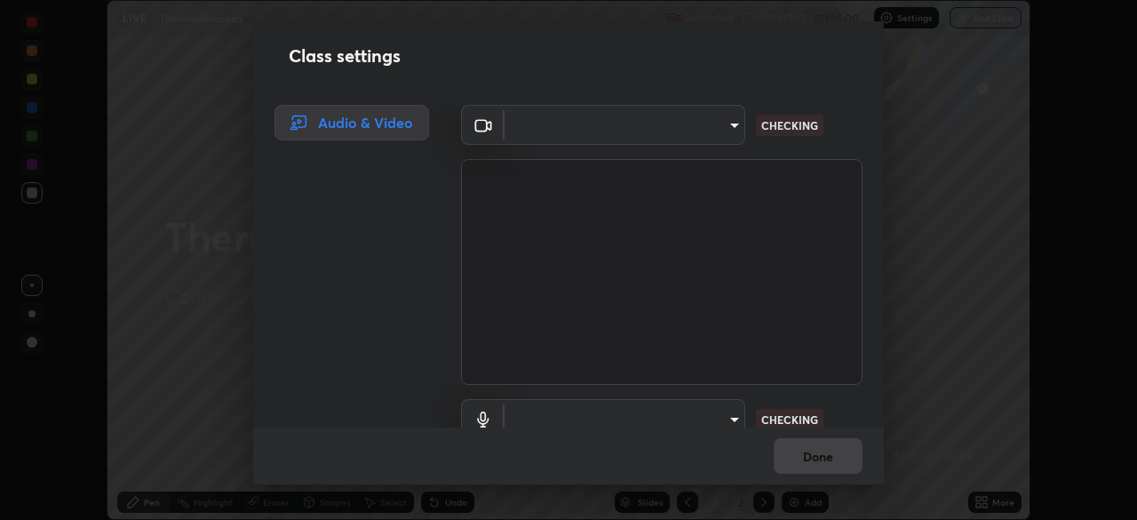
type input "d943c429c6768cc43748b604c9c0ebf3724e607f85506a855244b083f0bc12de"
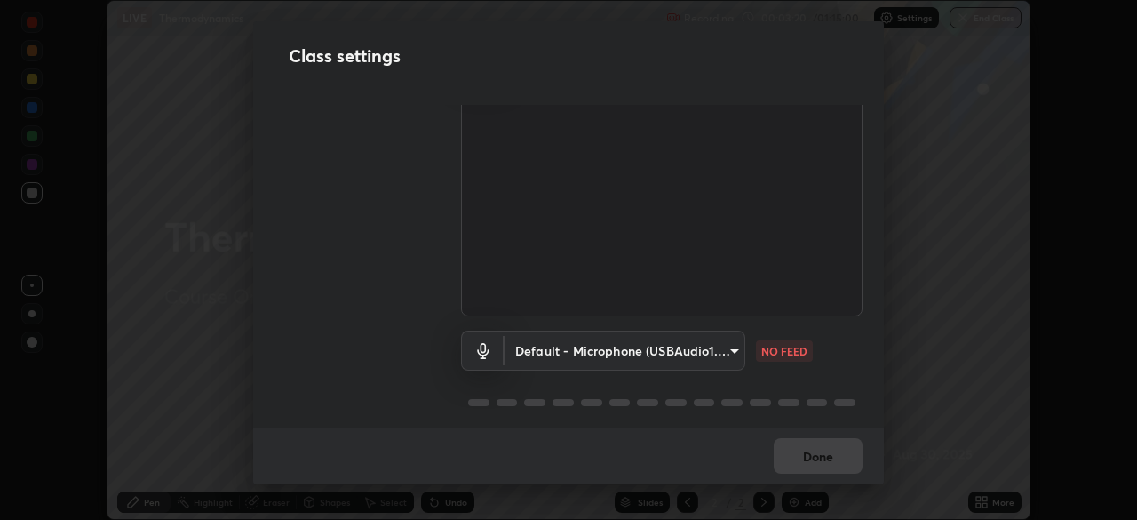
scroll to position [81, 0]
click at [569, 338] on body "Erase all LIVE Thermodynamics Recording 00:03:21 / 01:15:00 Settings End Class …" at bounding box center [568, 260] width 1137 height 520
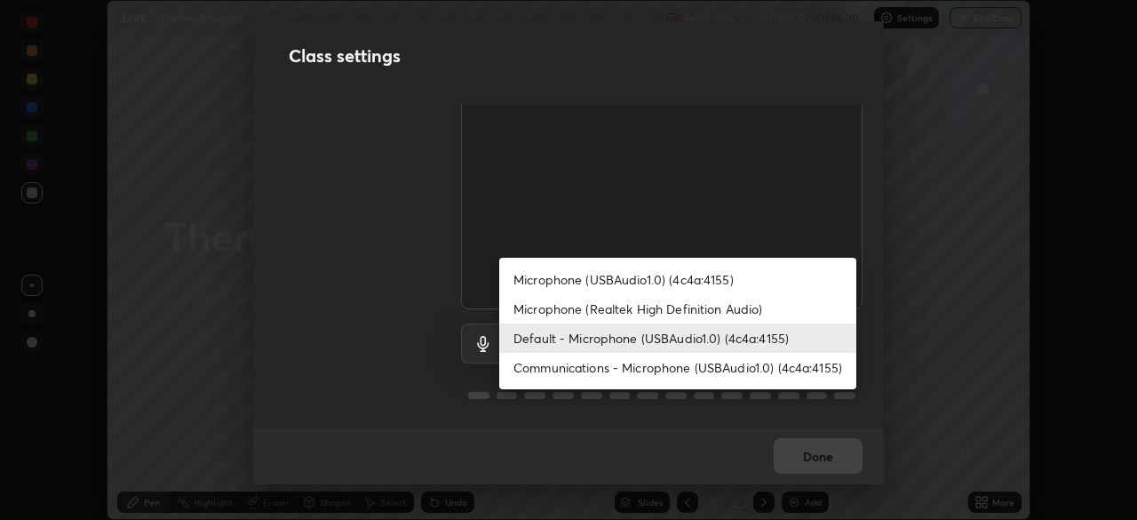
click at [589, 275] on li "Microphone (USBAudio1.0) (4c4a:4155)" at bounding box center [677, 279] width 357 height 29
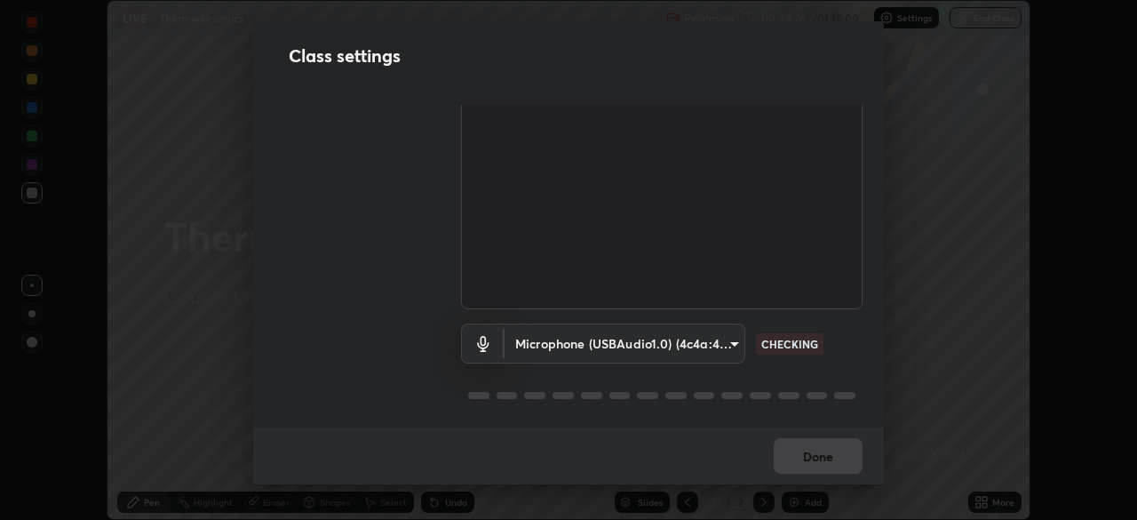
click at [556, 335] on body "Erase all LIVE Thermodynamics Recording 00:03:26 / 01:15:00 Settings End Class …" at bounding box center [568, 260] width 1137 height 520
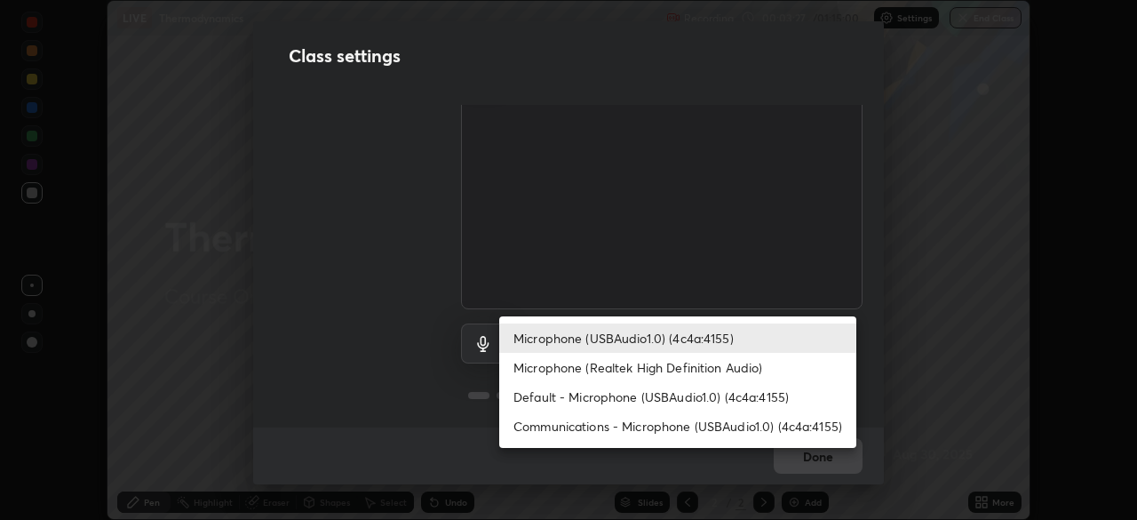
click at [607, 421] on li "Communications - Microphone (USBAudio1.0) (4c4a:4155)" at bounding box center [677, 425] width 357 height 29
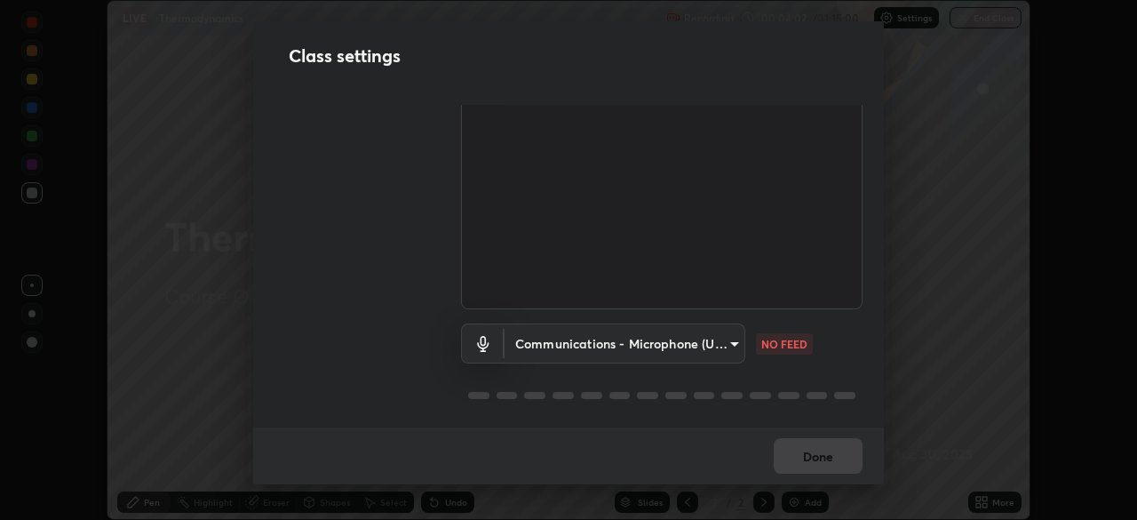
click at [571, 340] on body "Erase all LIVE Thermodynamics Recording 00:04:02 / 01:15:00 Settings End Class …" at bounding box center [568, 260] width 1137 height 520
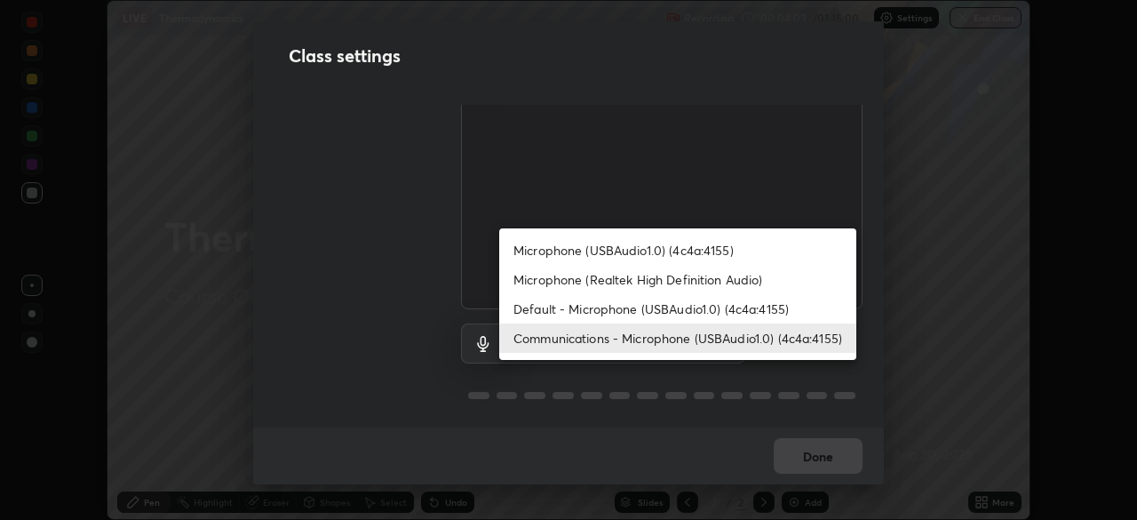
click at [589, 253] on li "Microphone (USBAudio1.0) (4c4a:4155)" at bounding box center [677, 249] width 357 height 29
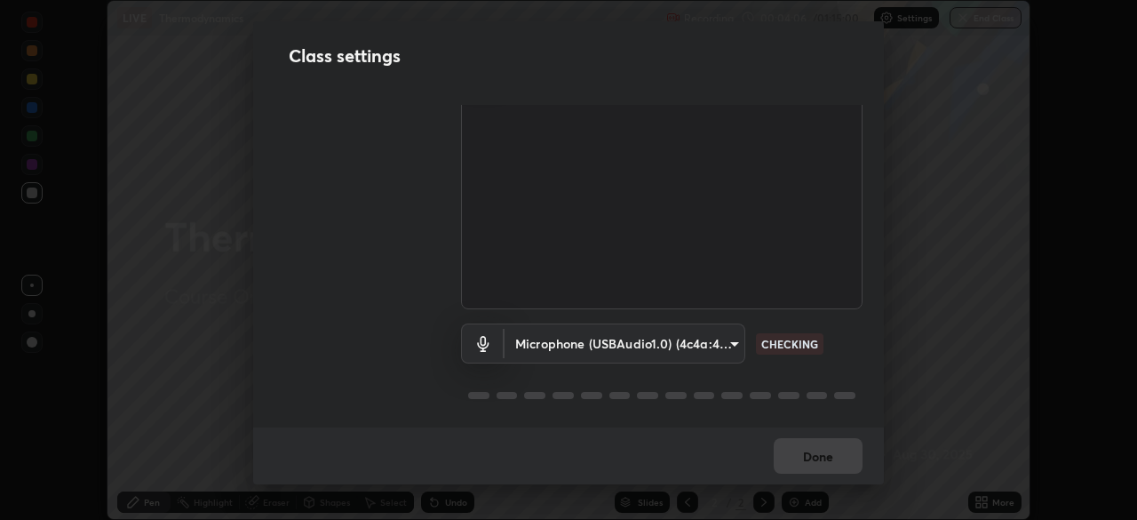
click at [564, 338] on body "Erase all LIVE Thermodynamics Recording 00:04:06 / 01:15:00 Settings End Class …" at bounding box center [568, 260] width 1137 height 520
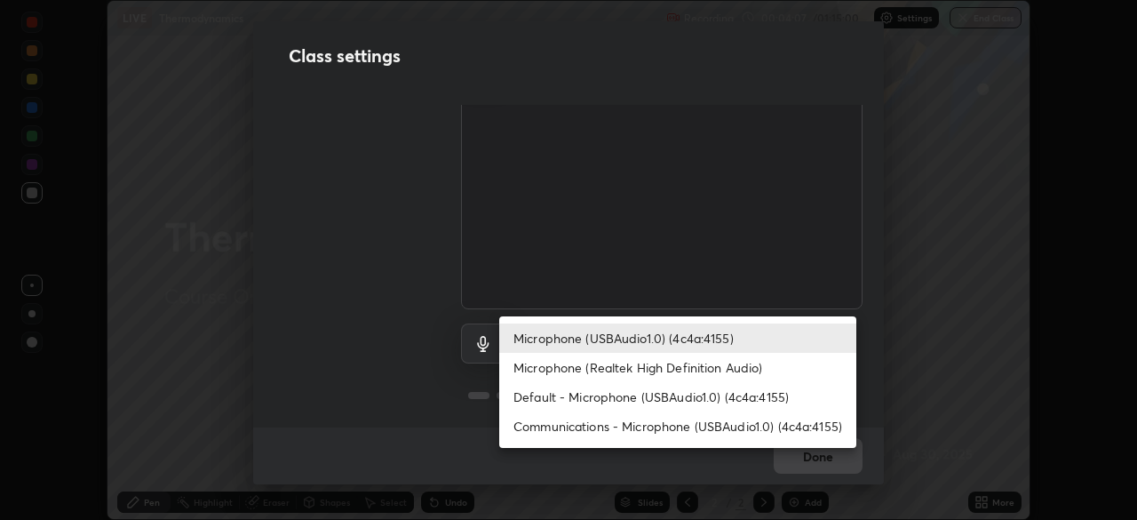
click at [617, 396] on li "Default - Microphone (USBAudio1.0) (4c4a:4155)" at bounding box center [677, 396] width 357 height 29
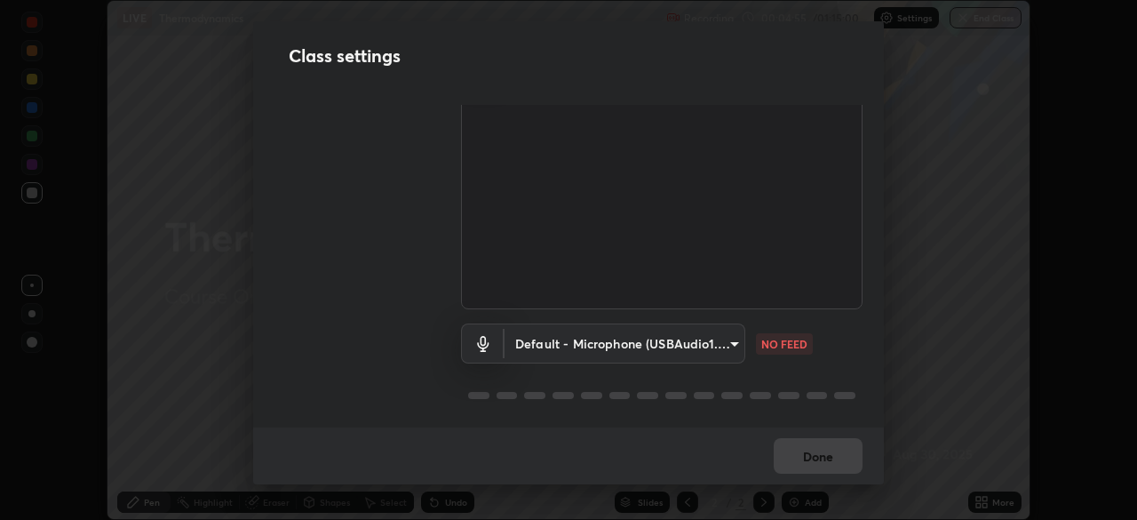
click at [544, 345] on body "Erase all LIVE Thermodynamics Recording 00:04:55 / 01:15:00 Settings End Class …" at bounding box center [568, 260] width 1137 height 520
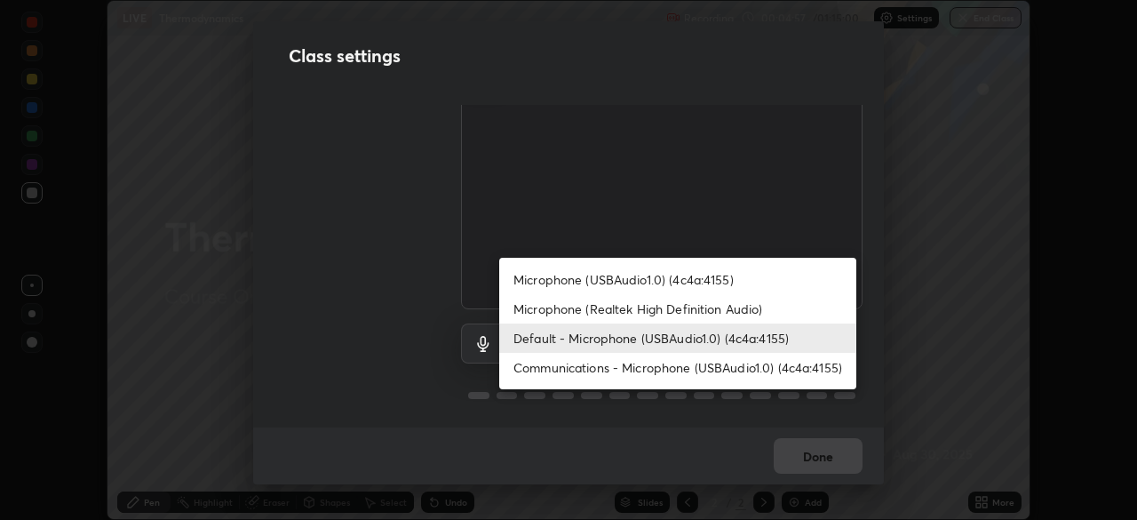
click at [562, 282] on li "Microphone (USBAudio1.0) (4c4a:4155)" at bounding box center [677, 279] width 357 height 29
type input "7f2bd4d232e47406e13868a40d9651d2dfc7d875aa40b9d8b7729e2d22168b6d"
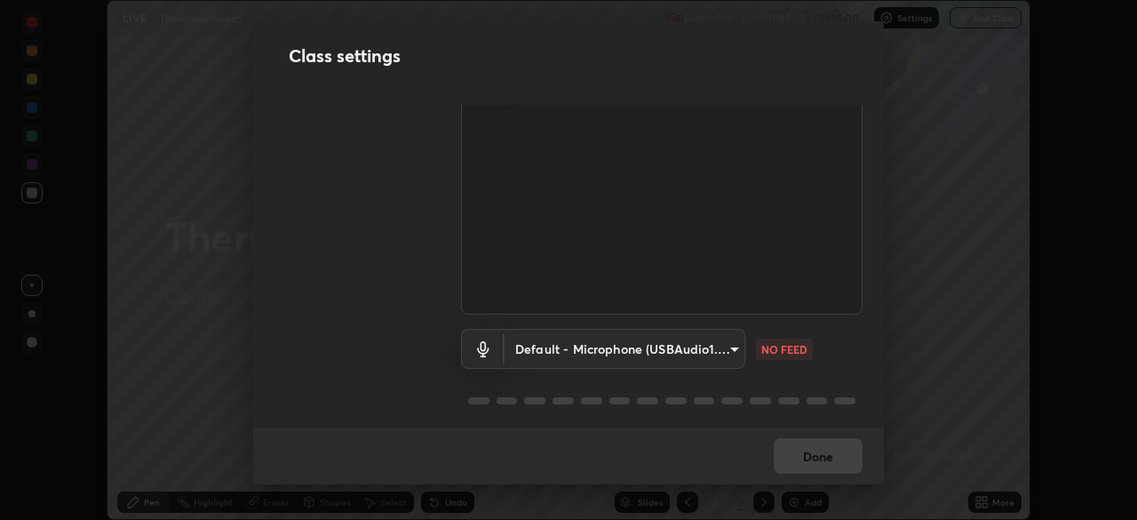
scroll to position [78, 0]
click at [556, 345] on body "Erase all LIVE Thermodynamics Recording 00:05:24 / 01:15:00 Settings End Class …" at bounding box center [568, 260] width 1137 height 520
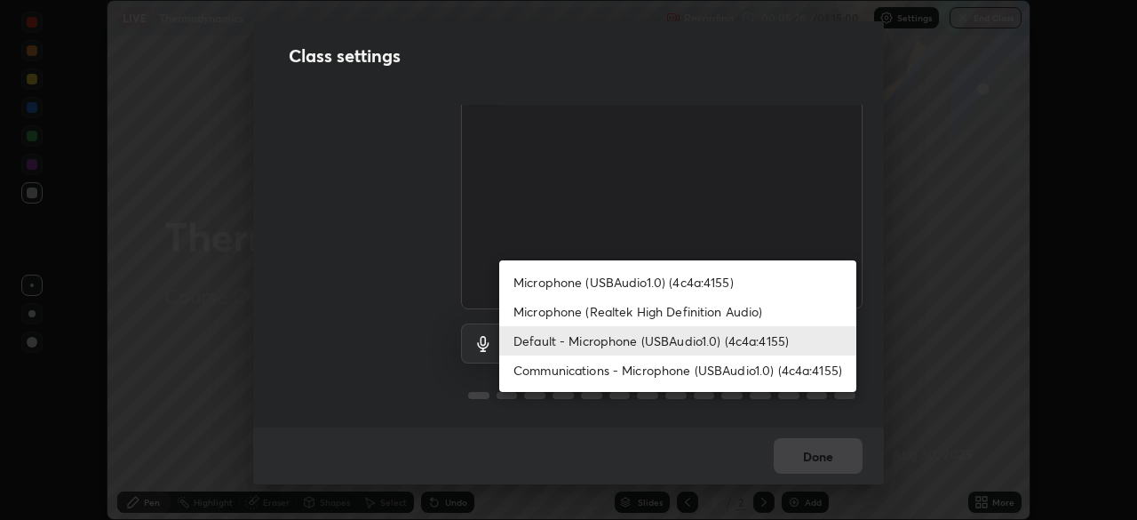
click at [562, 286] on li "Microphone (USBAudio1.0) (4c4a:4155)" at bounding box center [677, 281] width 357 height 29
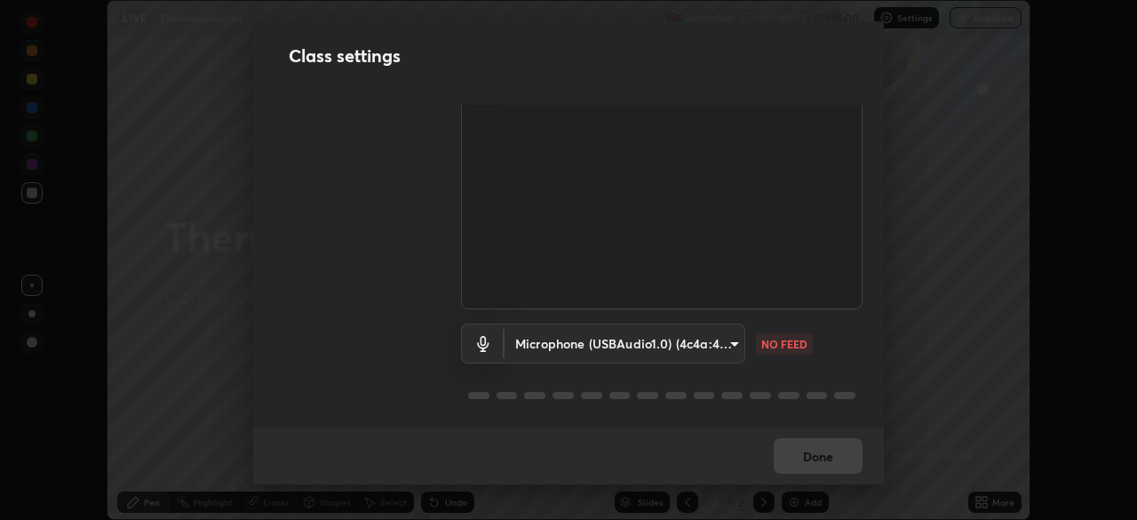
click at [646, 336] on body "Erase all LIVE Thermodynamics Recording 00:05:33 / 01:15:00 Settings End Class …" at bounding box center [568, 260] width 1137 height 520
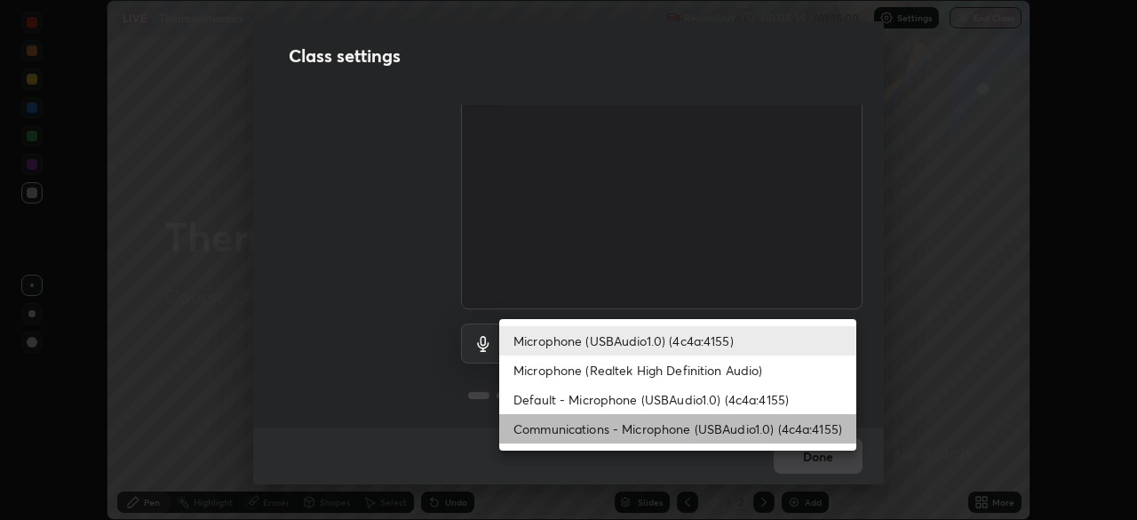
click at [634, 429] on li "Communications - Microphone (USBAudio1.0) (4c4a:4155)" at bounding box center [677, 428] width 357 height 29
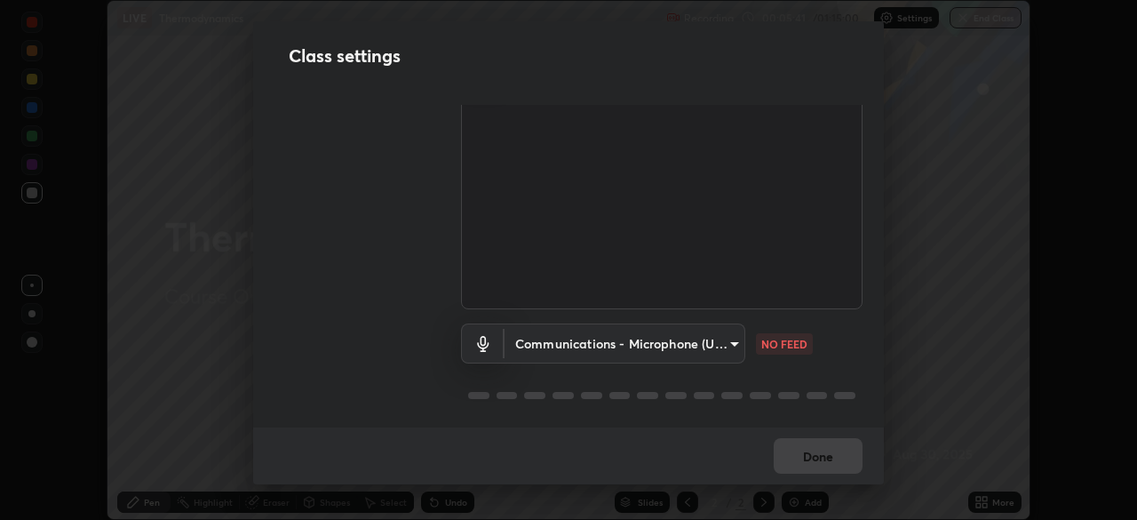
click at [698, 337] on body "Erase all LIVE Thermodynamics Recording 00:05:41 / 01:15:00 Settings End Class …" at bounding box center [568, 260] width 1137 height 520
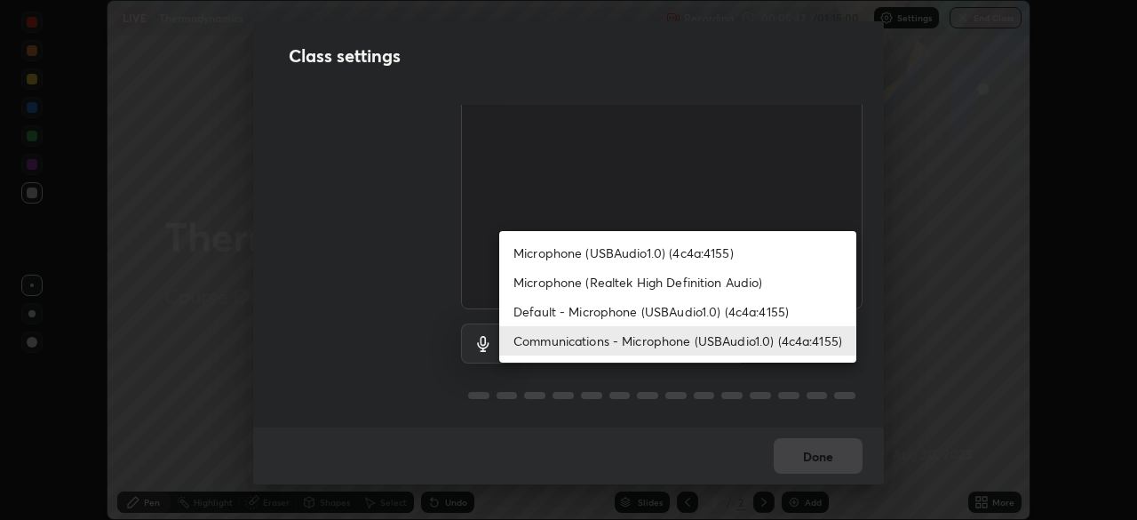
click at [676, 251] on li "Microphone (USBAudio1.0) (4c4a:4155)" at bounding box center [677, 252] width 357 height 29
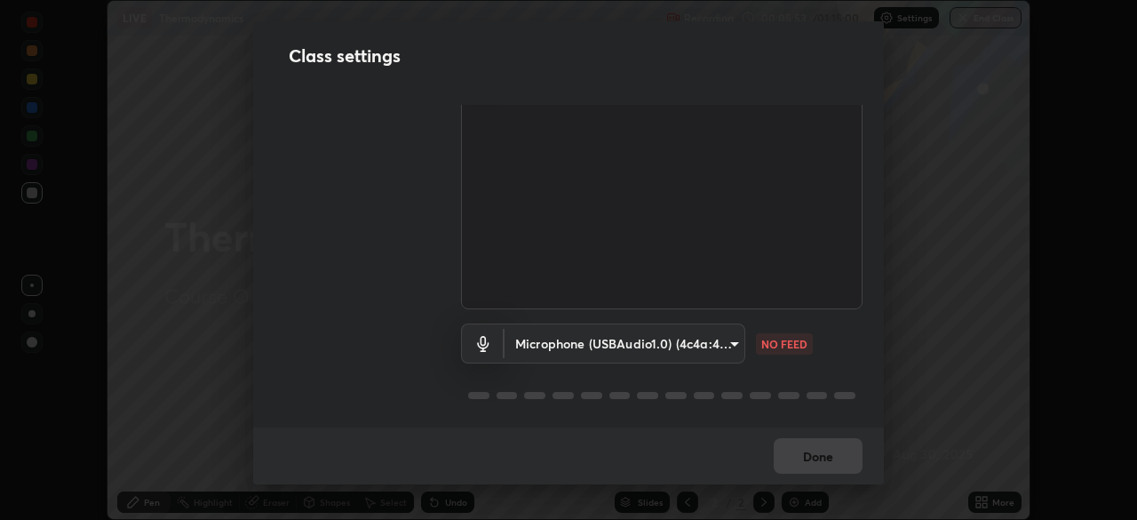
click at [551, 339] on body "Erase all LIVE Thermodynamics Recording 00:05:53 / 01:15:00 Settings End Class …" at bounding box center [568, 260] width 1137 height 520
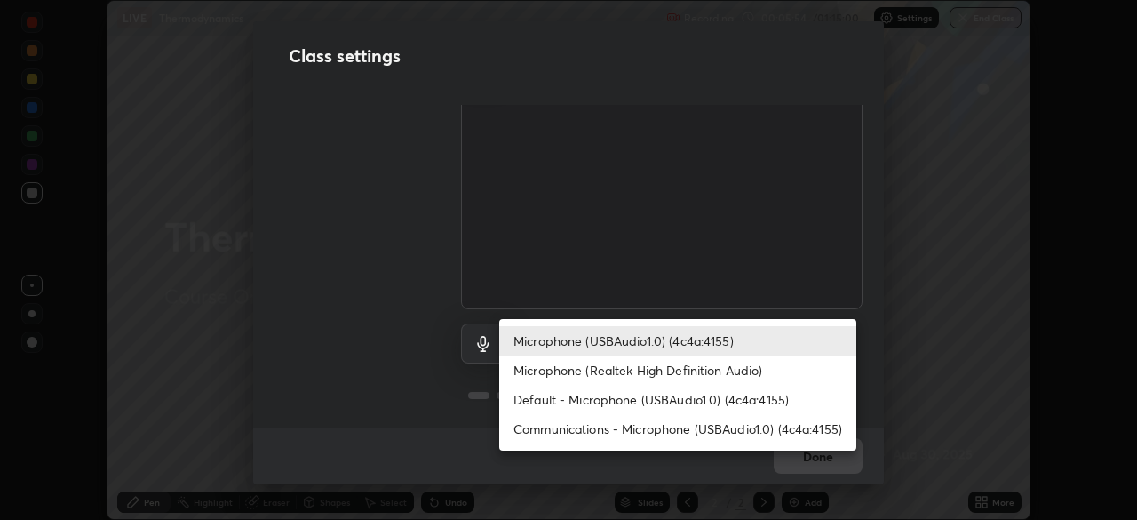
click at [587, 432] on li "Communications - Microphone (USBAudio1.0) (4c4a:4155)" at bounding box center [677, 428] width 357 height 29
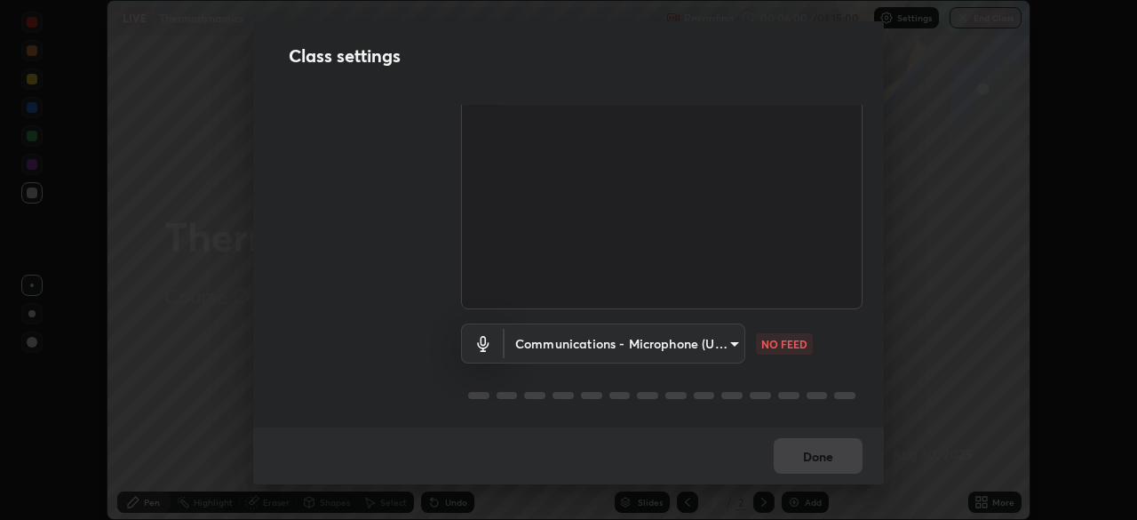
click at [656, 339] on body "Erase all LIVE Thermodynamics Recording 00:06:00 / 01:15:00 Settings End Class …" at bounding box center [568, 260] width 1137 height 520
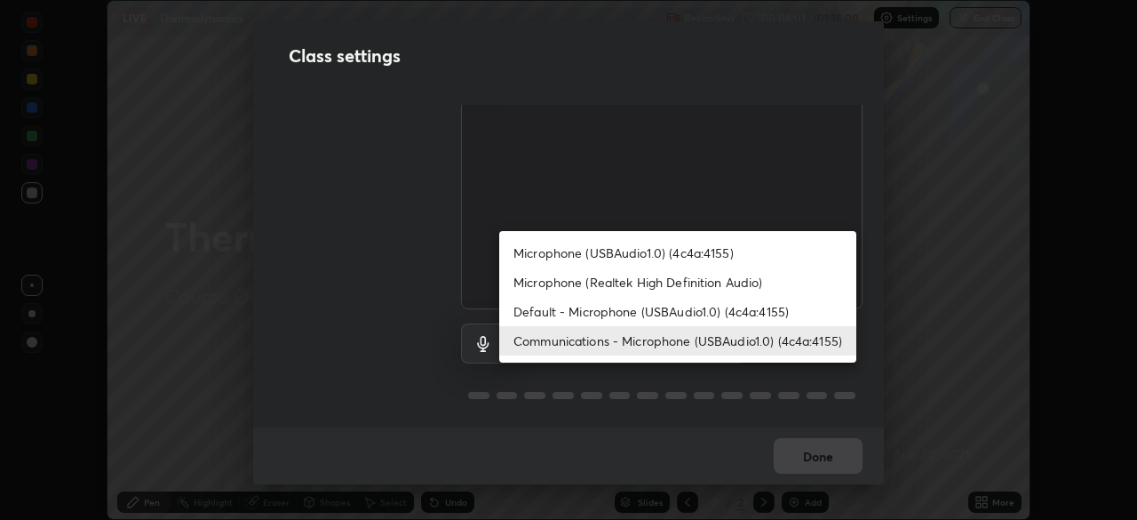
click at [663, 253] on li "Microphone (USBAudio1.0) (4c4a:4155)" at bounding box center [677, 252] width 357 height 29
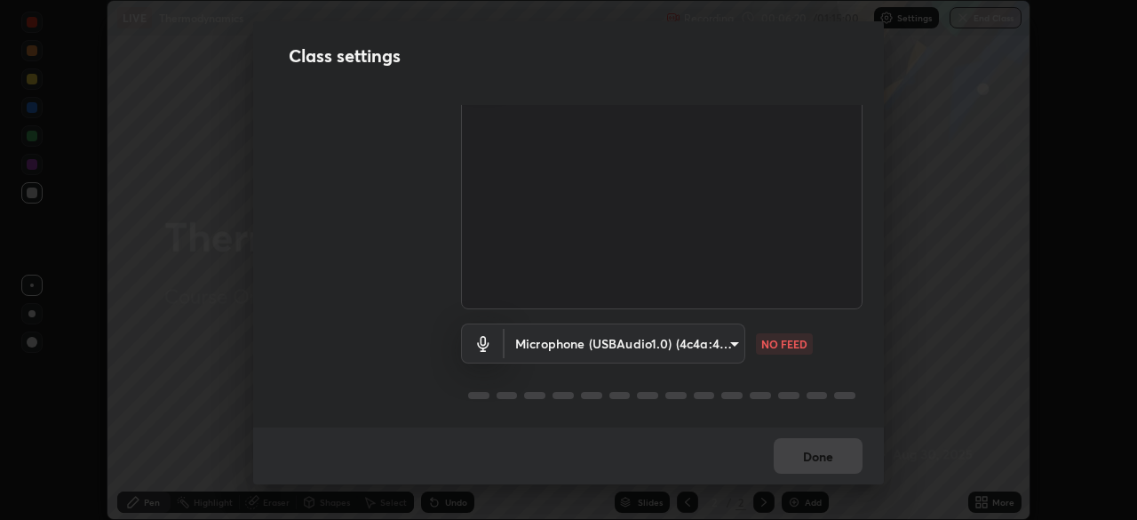
click at [525, 341] on body "Erase all LIVE Thermodynamics Recording 00:06:20 / 01:15:00 Settings End Class …" at bounding box center [568, 260] width 1137 height 520
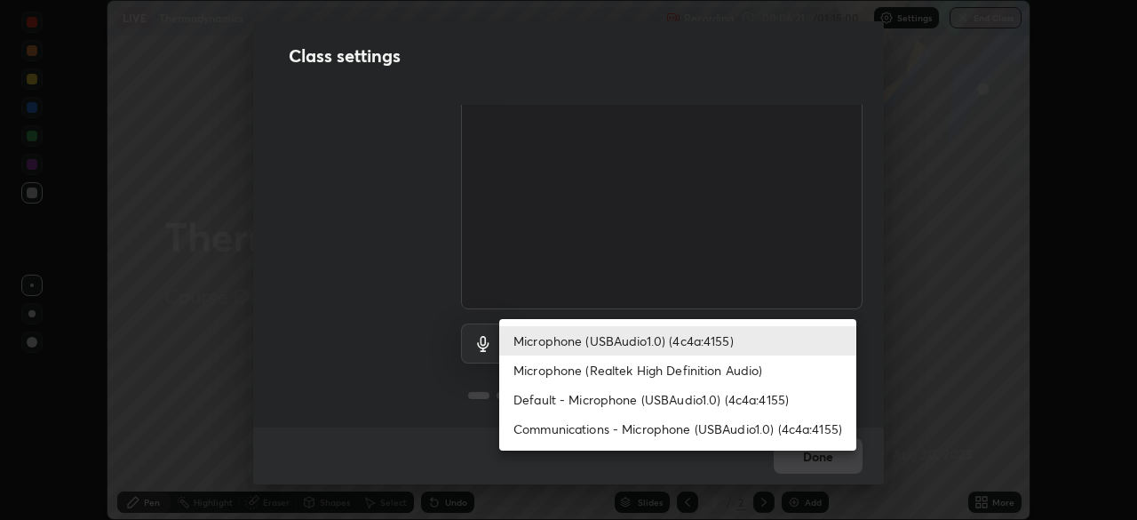
click at [555, 397] on li "Default - Microphone (USBAudio1.0) (4c4a:4155)" at bounding box center [677, 399] width 357 height 29
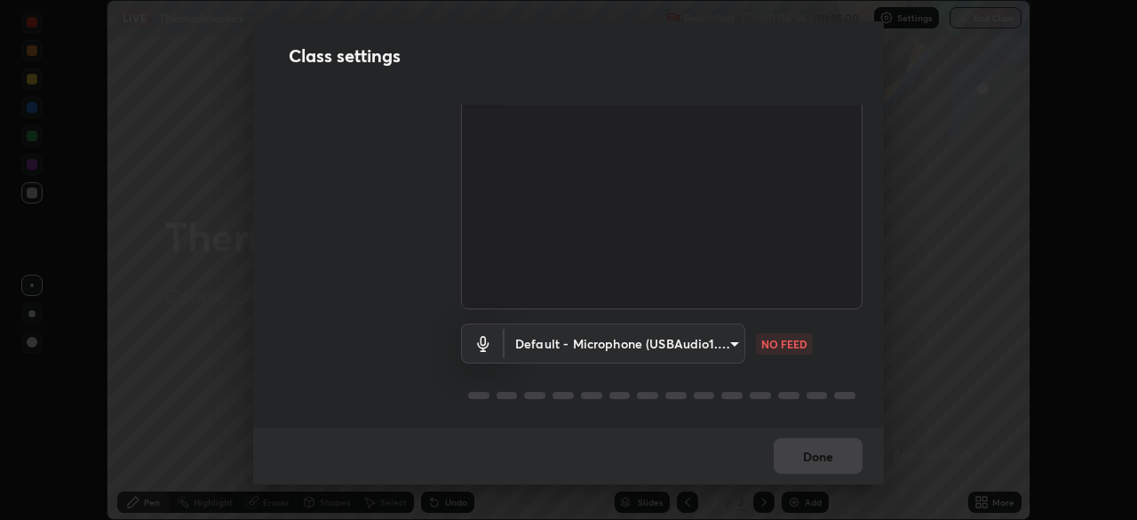
click at [648, 329] on body "Erase all LIVE Thermodynamics Recording 00:06:46 / 01:15:00 Settings End Class …" at bounding box center [568, 260] width 1137 height 520
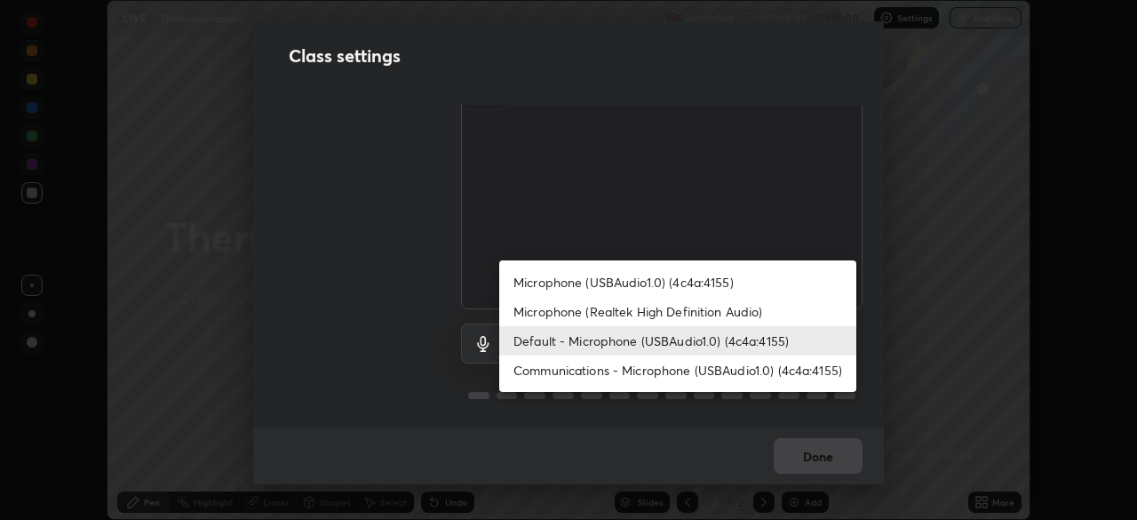
click at [719, 367] on li "Communications - Microphone (USBAudio1.0) (4c4a:4155)" at bounding box center [677, 369] width 357 height 29
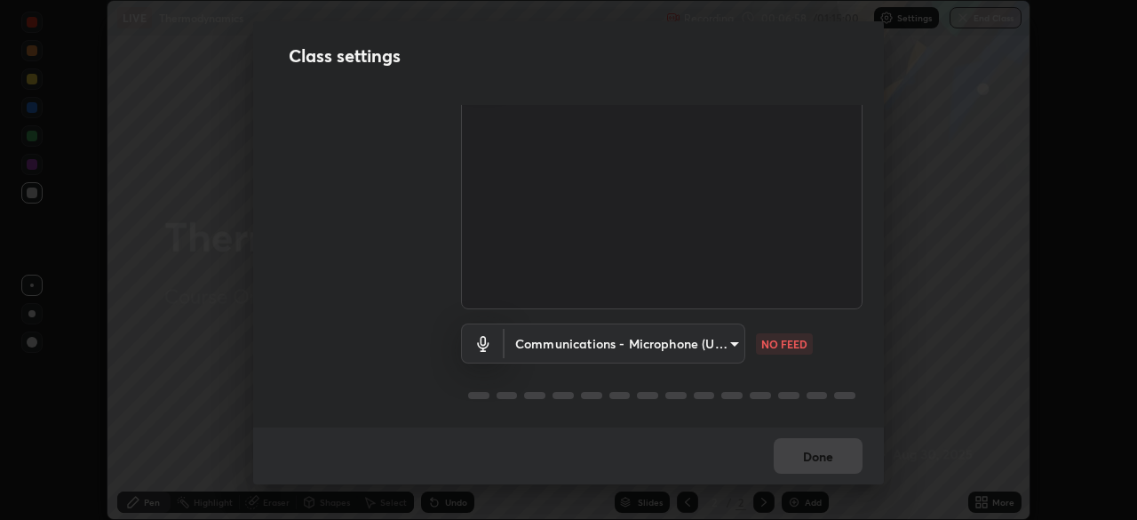
click at [716, 344] on body "Erase all LIVE Thermodynamics Recording 00:06:58 / 01:15:00 Settings End Class …" at bounding box center [568, 260] width 1137 height 520
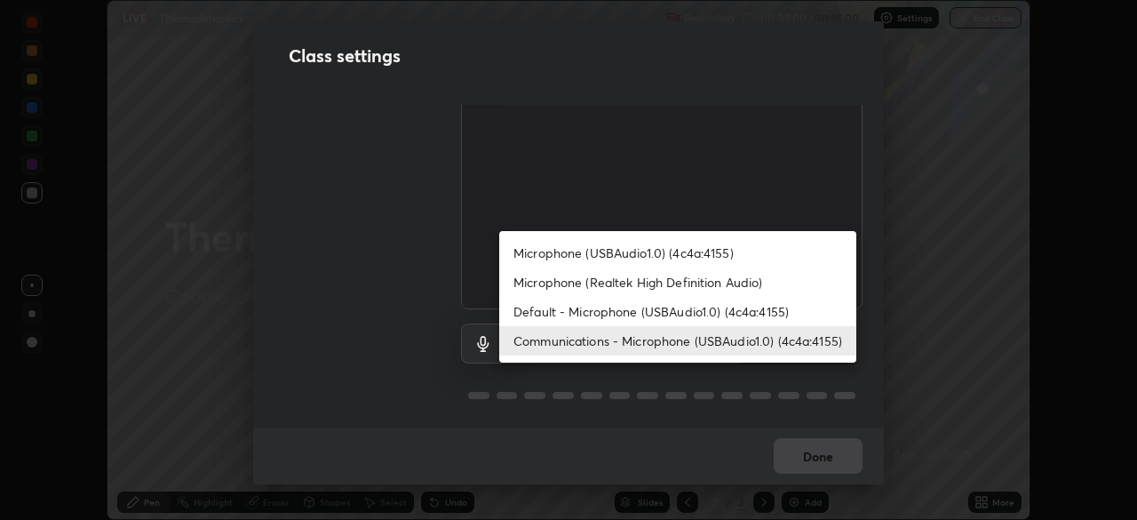
click at [699, 251] on li "Microphone (USBAudio1.0) (4c4a:4155)" at bounding box center [677, 252] width 357 height 29
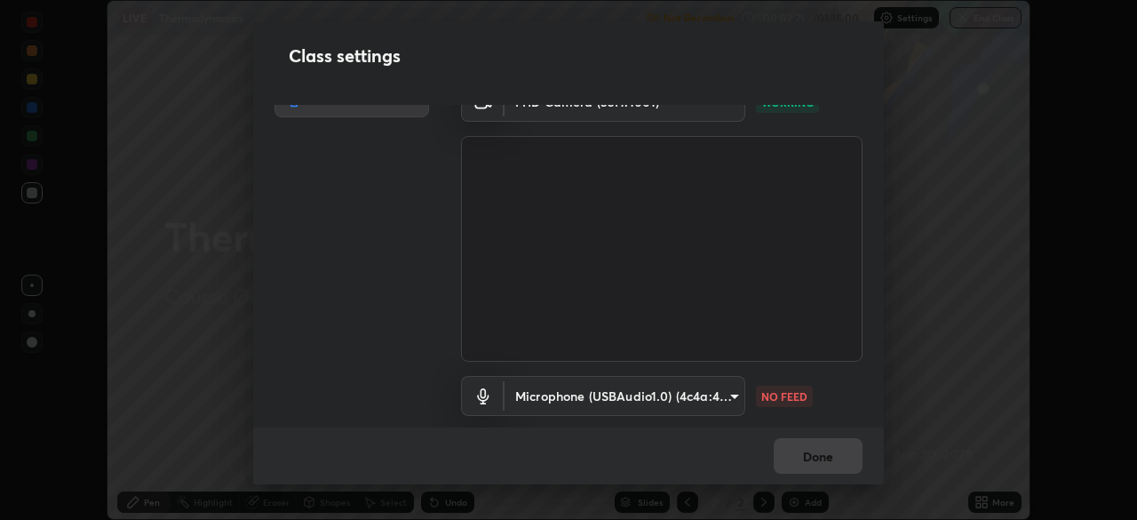
scroll to position [0, 0]
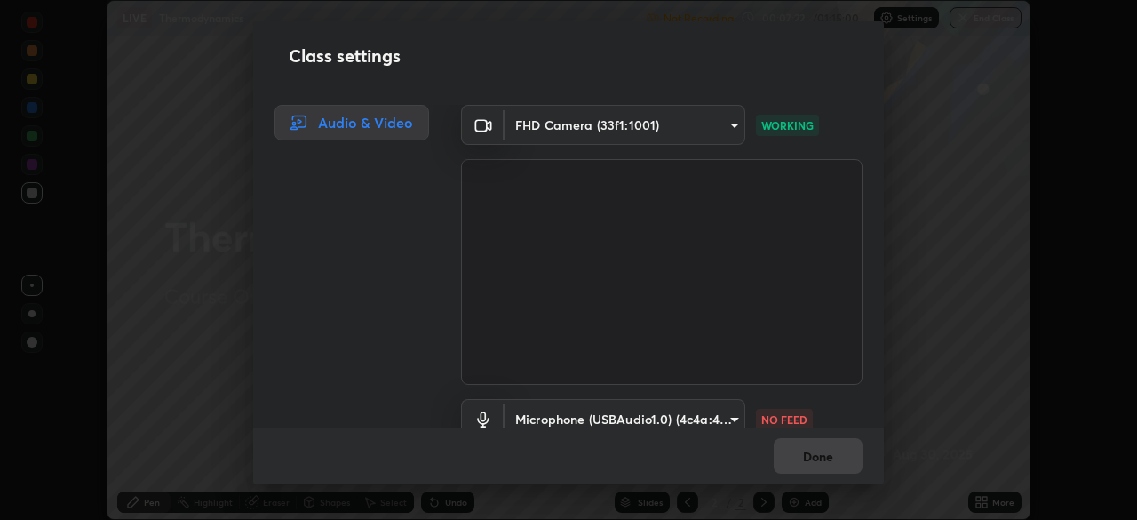
click at [713, 411] on body "Erase all LIVE Thermodynamics Not Recording Recording has stopped Please call c…" at bounding box center [568, 260] width 1137 height 520
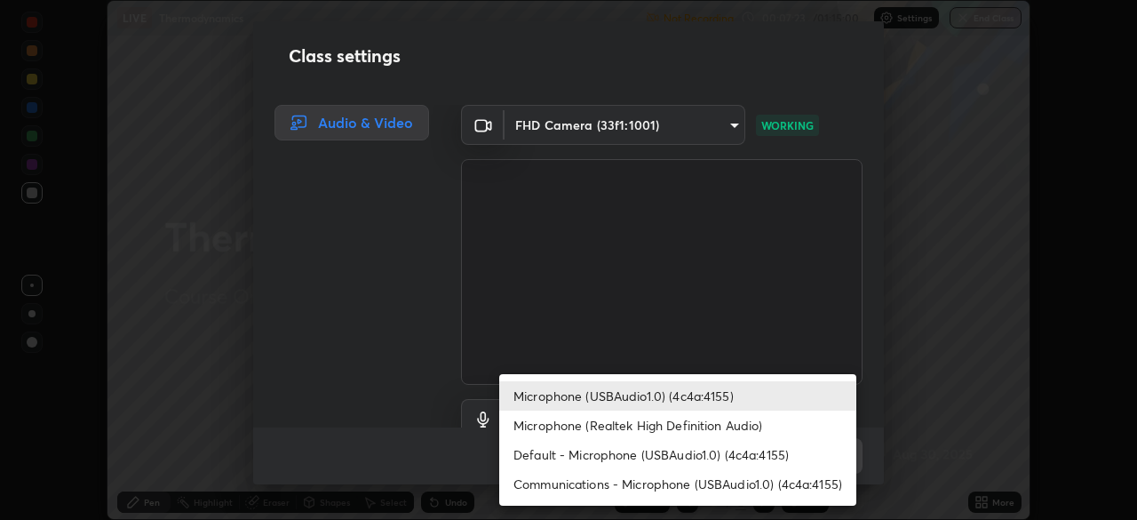
click at [644, 454] on li "Default - Microphone (USBAudio1.0) (4c4a:4155)" at bounding box center [677, 454] width 357 height 29
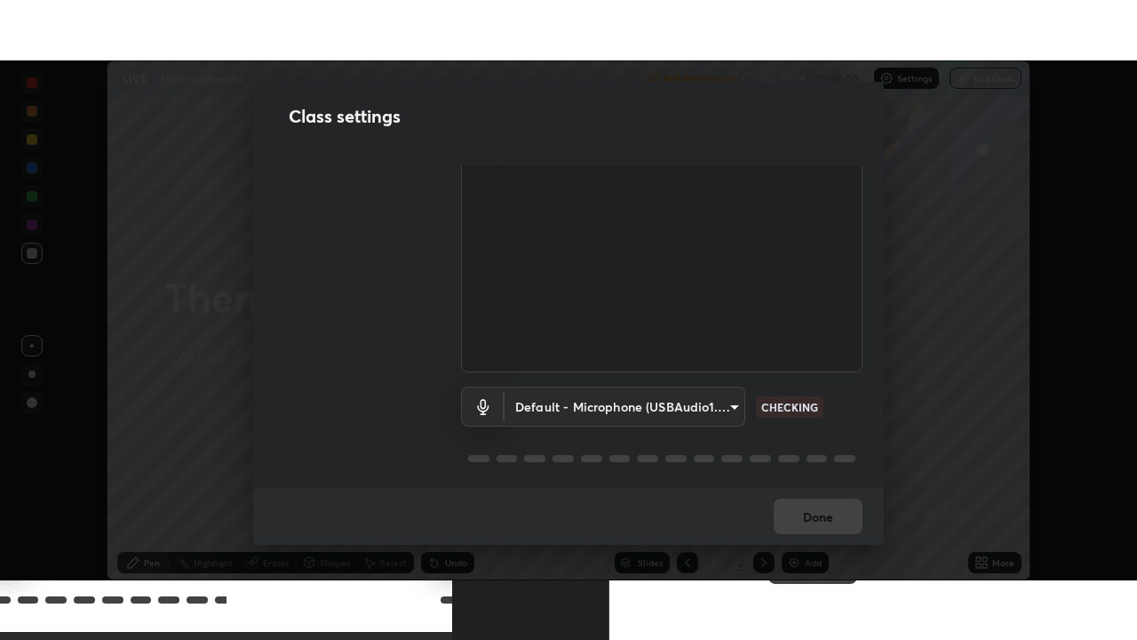
scroll to position [81, 0]
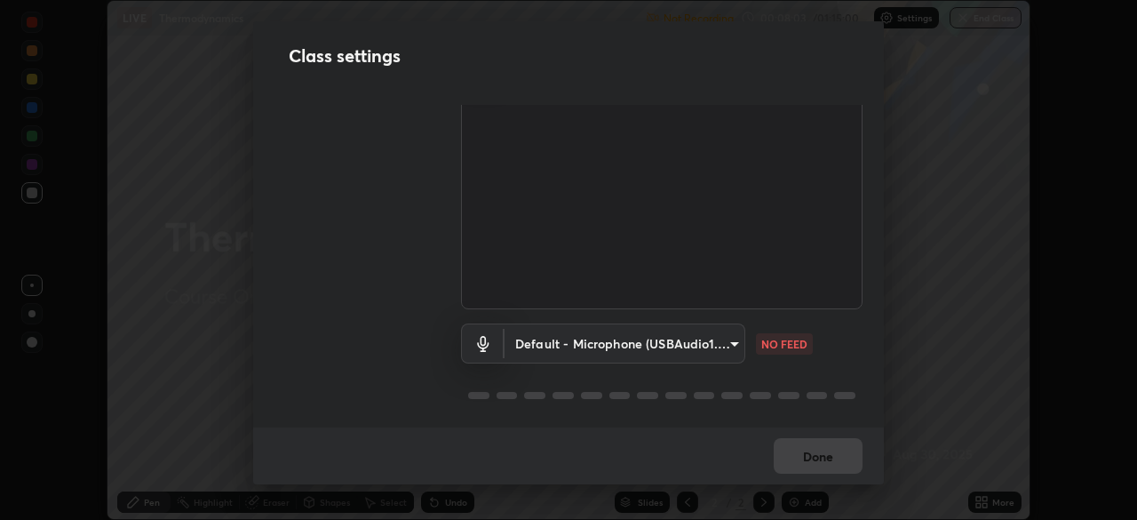
click at [652, 337] on body "Erase all LIVE Thermodynamics Not Recording Recording has stopped Please call c…" at bounding box center [568, 260] width 1137 height 520
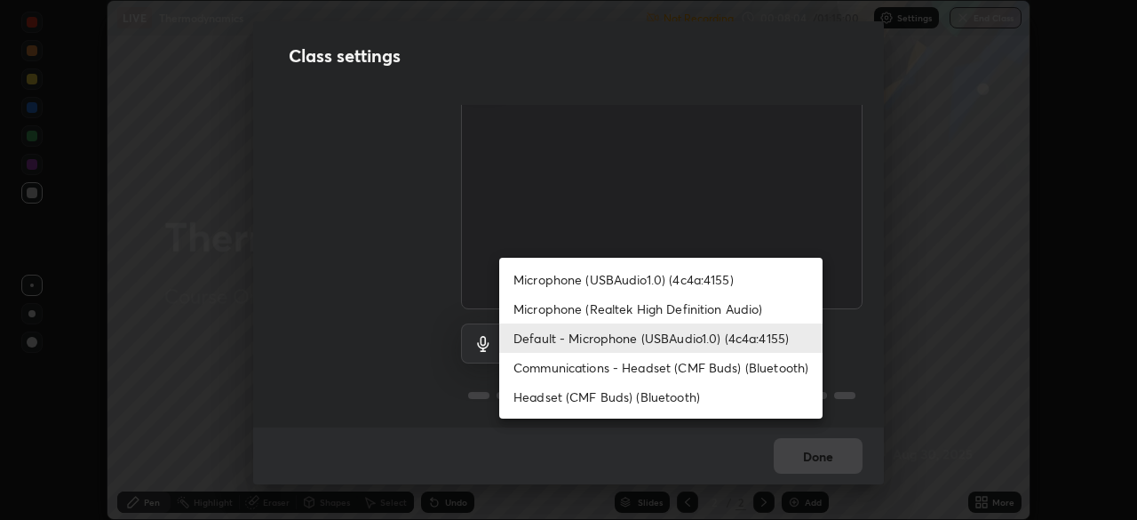
click at [621, 370] on li "Communications - Headset (CMF Buds) (Bluetooth)" at bounding box center [660, 367] width 323 height 29
type input "communications"
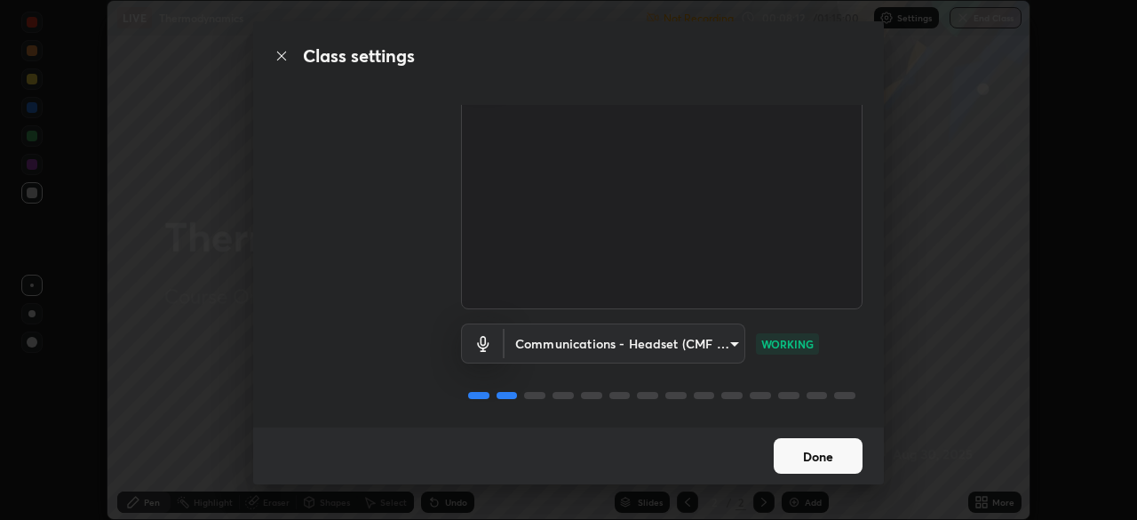
click at [811, 458] on button "Done" at bounding box center [818, 456] width 89 height 36
click at [807, 456] on button "Done" at bounding box center [818, 456] width 89 height 36
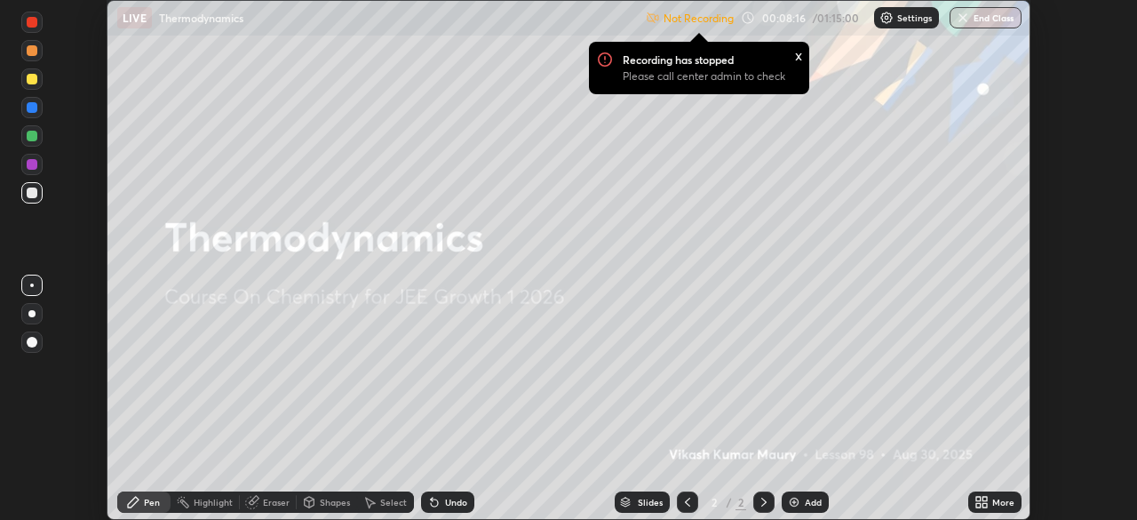
click at [653, 23] on img at bounding box center [653, 18] width 14 height 14
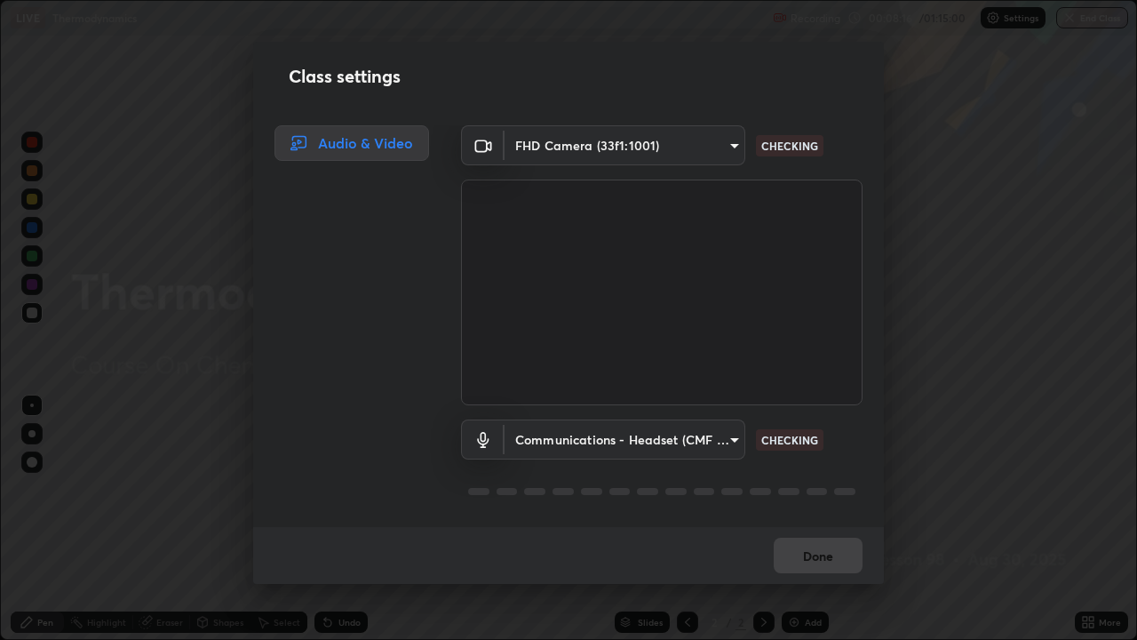
scroll to position [640, 1137]
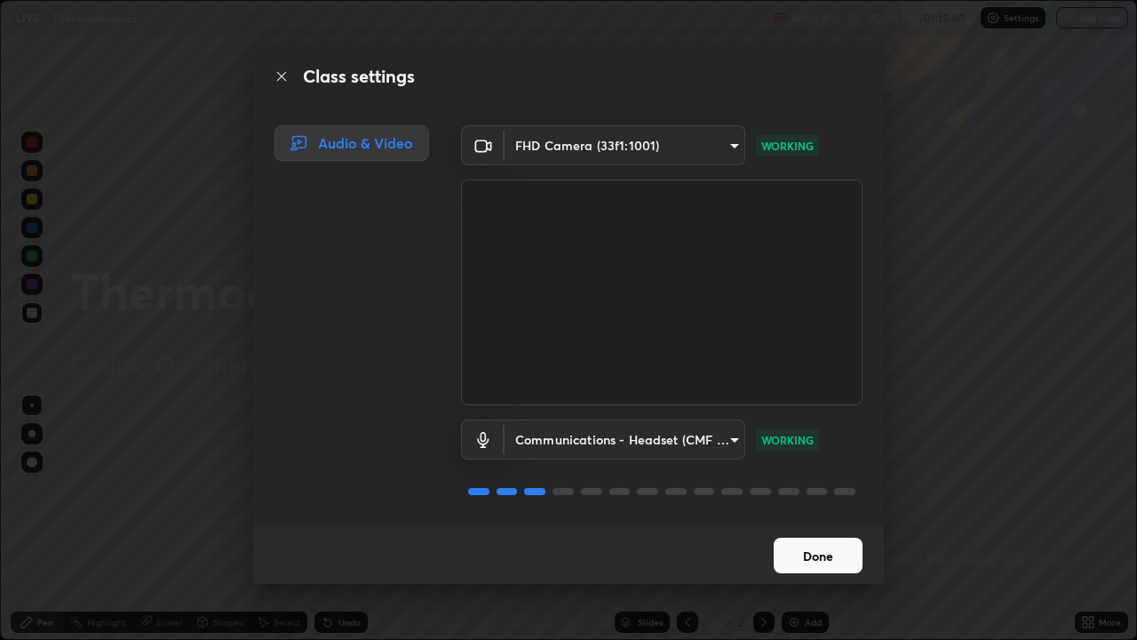
click at [786, 519] on button "Done" at bounding box center [818, 555] width 89 height 36
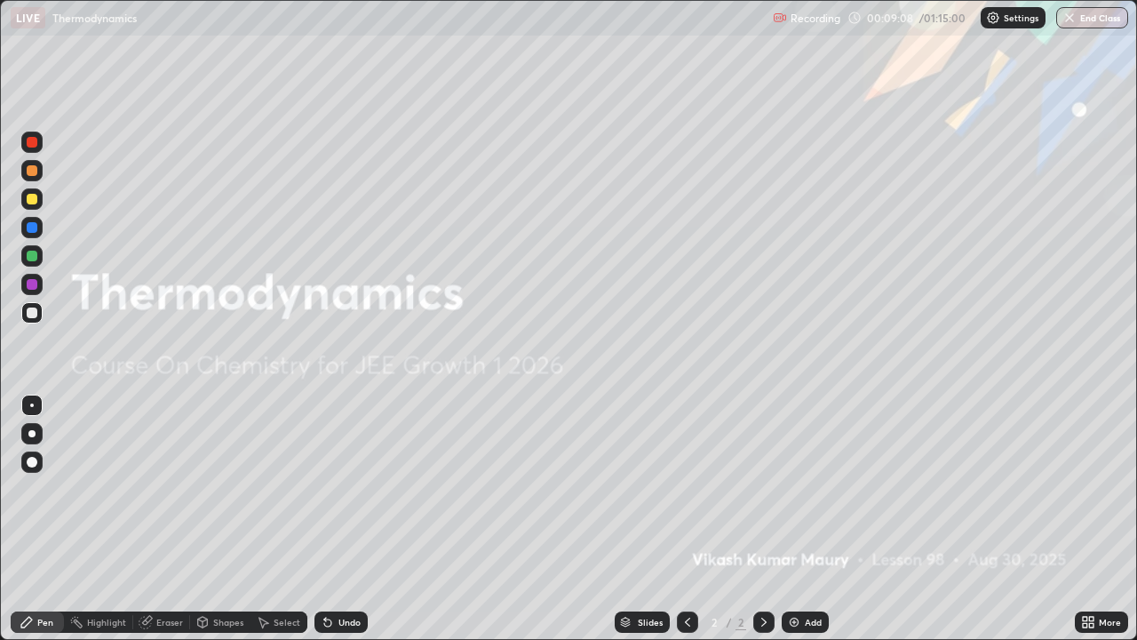
click at [799, 519] on img at bounding box center [794, 622] width 14 height 14
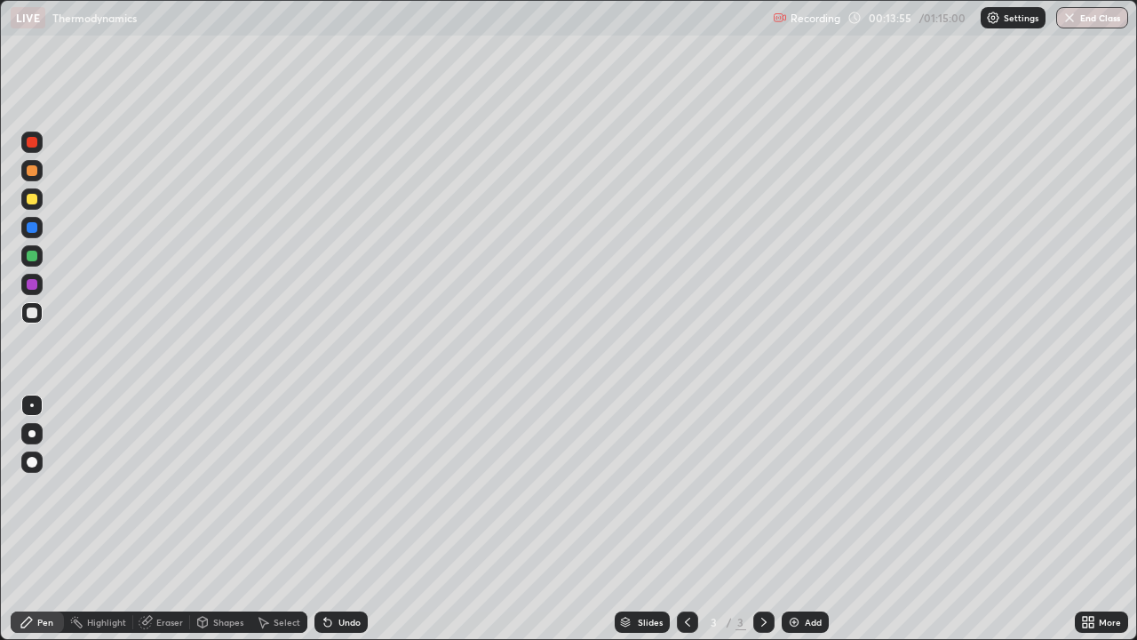
click at [799, 519] on div "Add" at bounding box center [805, 621] width 47 height 21
click at [685, 519] on icon at bounding box center [687, 621] width 5 height 9
click at [799, 519] on img at bounding box center [794, 622] width 14 height 14
click at [161, 519] on div "Eraser" at bounding box center [161, 621] width 57 height 21
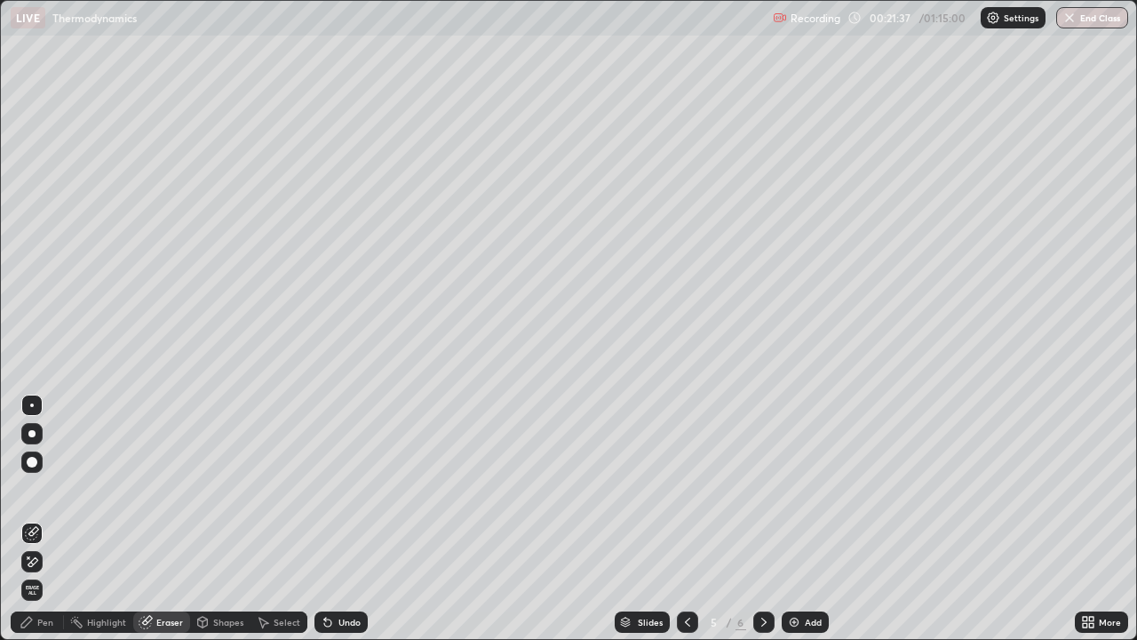
click at [44, 519] on div "Pen" at bounding box center [45, 621] width 16 height 9
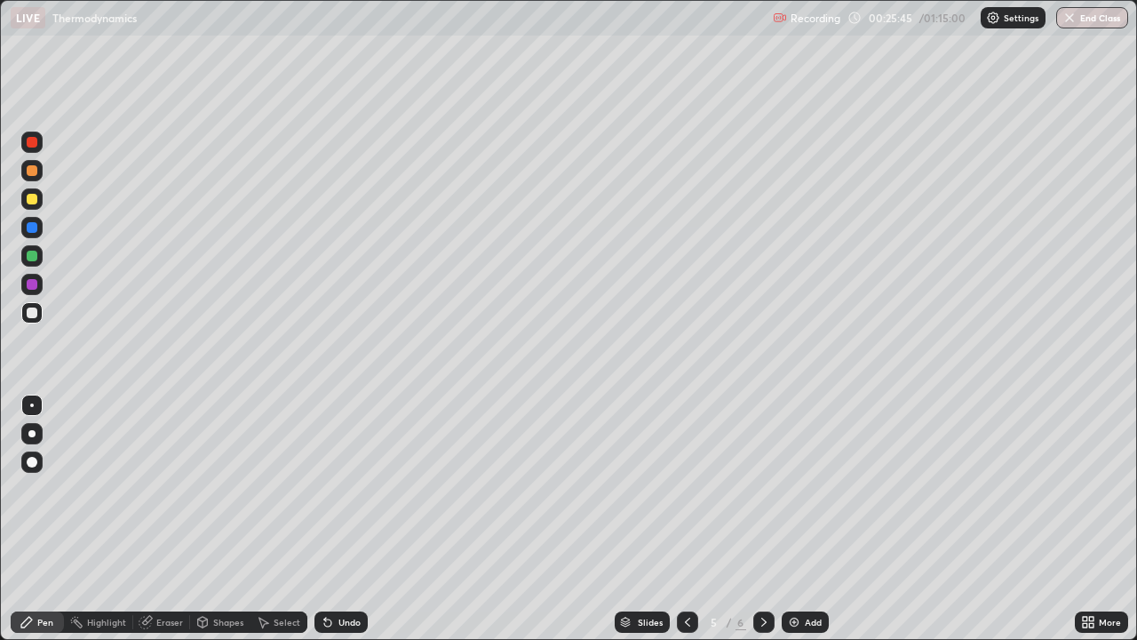
click at [812, 519] on div "Add" at bounding box center [813, 621] width 17 height 9
click at [172, 519] on div "Eraser" at bounding box center [169, 621] width 27 height 9
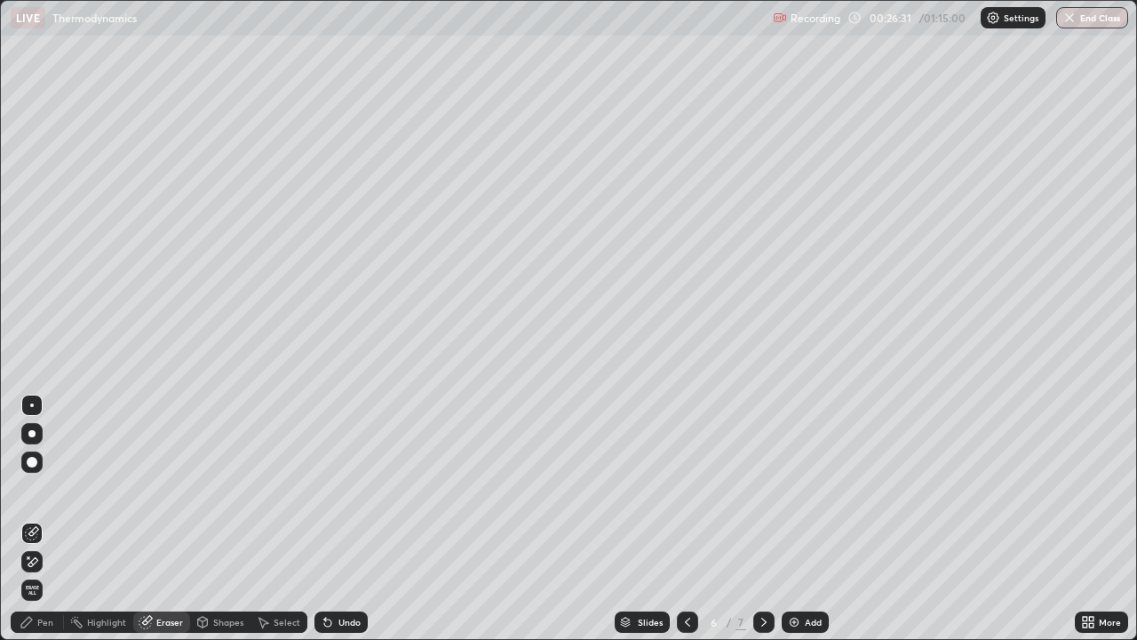
click at [59, 519] on div "Pen" at bounding box center [37, 621] width 53 height 21
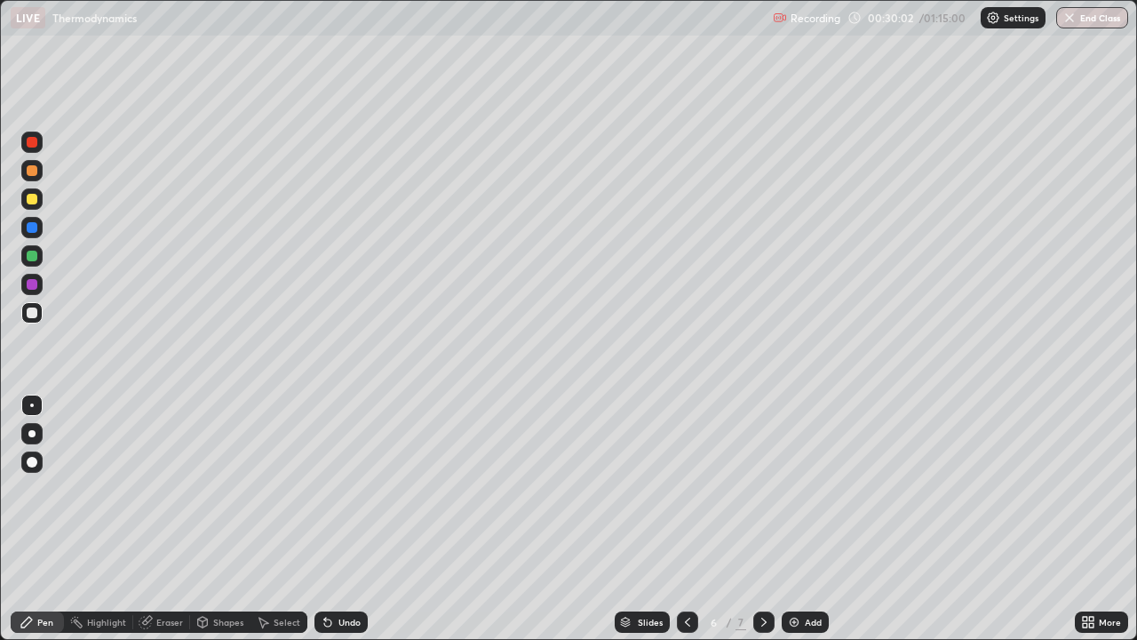
click at [799, 519] on img at bounding box center [794, 622] width 14 height 14
click at [173, 519] on div "Eraser" at bounding box center [169, 621] width 27 height 9
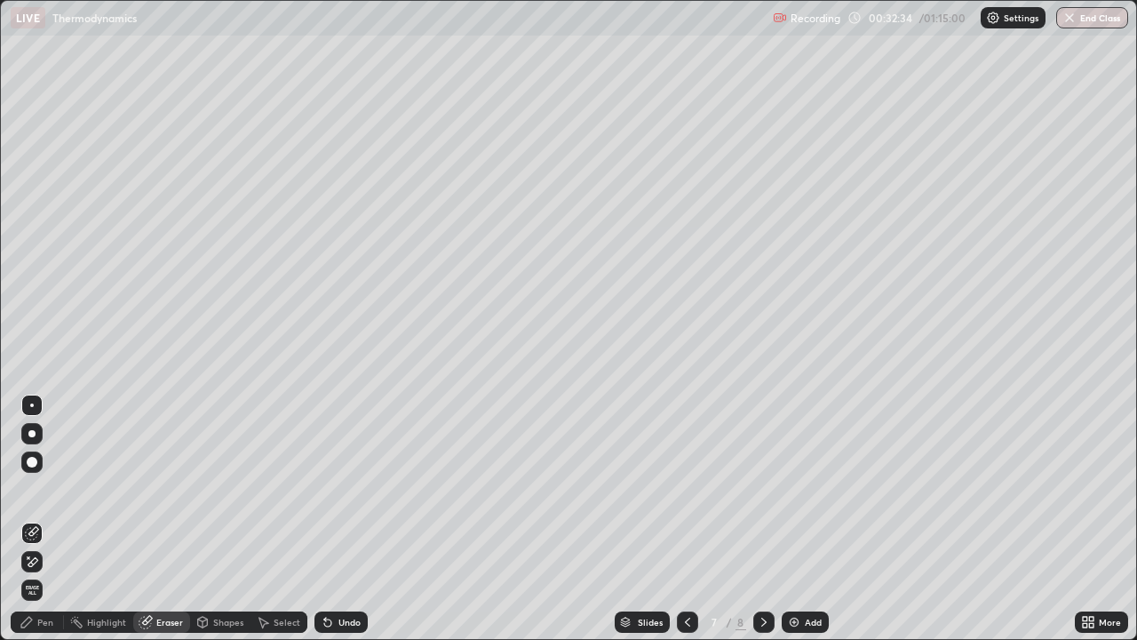
click at [51, 519] on div "Pen" at bounding box center [45, 621] width 16 height 9
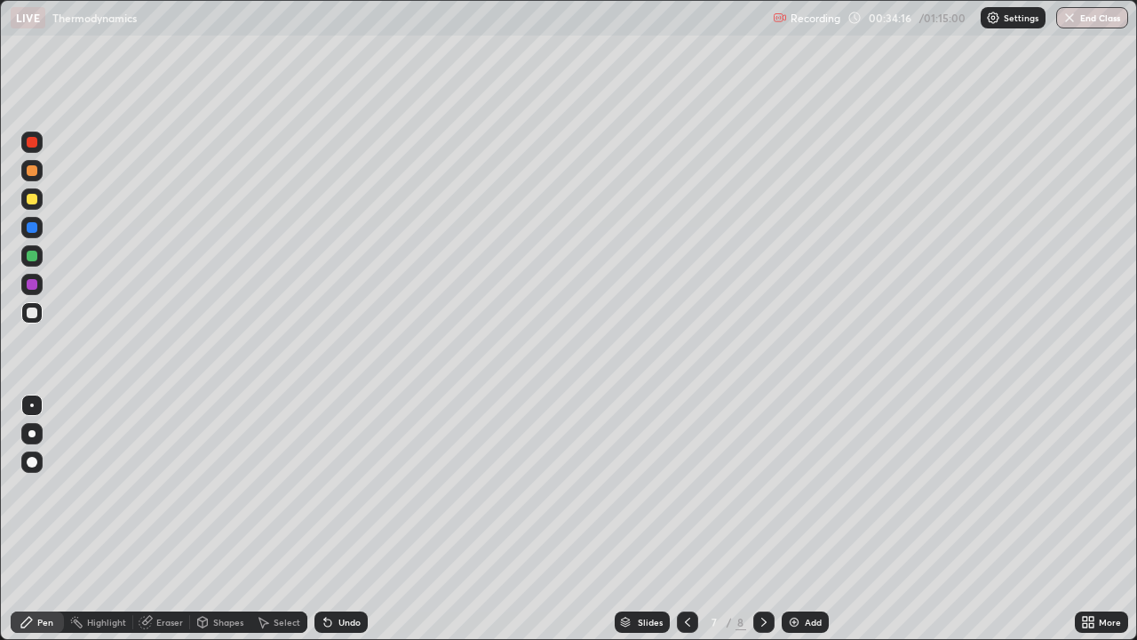
click at [813, 519] on div "Add" at bounding box center [805, 621] width 47 height 21
click at [760, 519] on icon at bounding box center [764, 622] width 14 height 14
click at [683, 519] on icon at bounding box center [687, 622] width 14 height 14
click at [686, 519] on icon at bounding box center [687, 622] width 14 height 14
click at [762, 519] on icon at bounding box center [764, 622] width 14 height 14
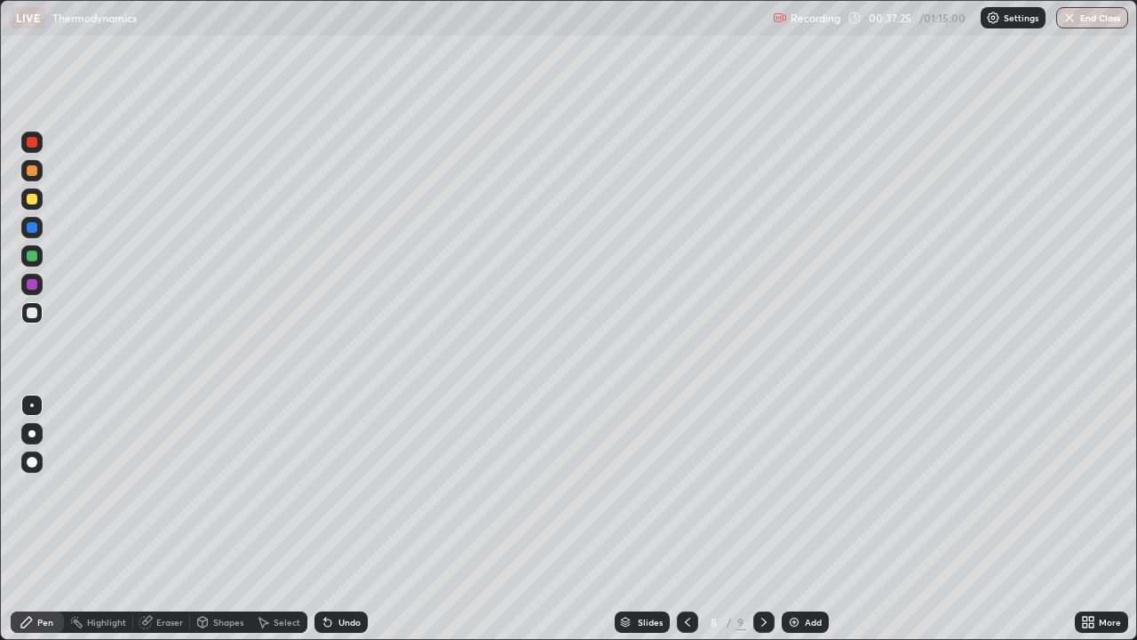
click at [807, 519] on div "Add" at bounding box center [813, 621] width 17 height 9
click at [676, 519] on div at bounding box center [686, 621] width 21 height 21
click at [680, 519] on icon at bounding box center [687, 622] width 14 height 14
click at [753, 519] on div at bounding box center [763, 621] width 21 height 21
click at [763, 519] on icon at bounding box center [763, 621] width 5 height 9
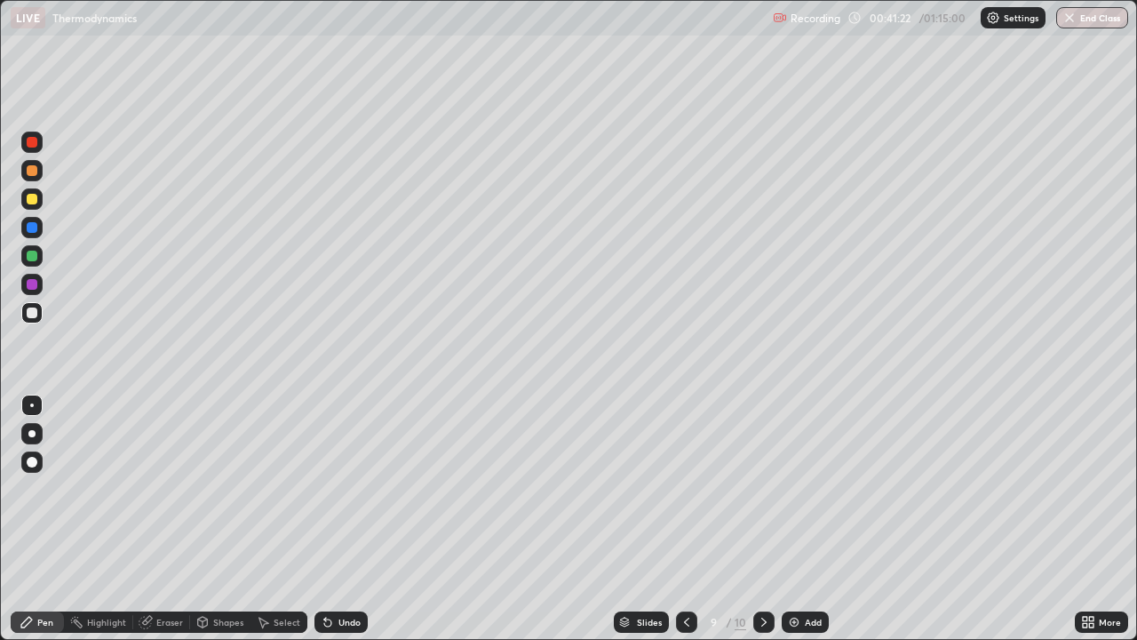
click at [761, 519] on icon at bounding box center [764, 622] width 14 height 14
click at [762, 519] on icon at bounding box center [764, 622] width 14 height 14
click at [805, 519] on div "Add" at bounding box center [813, 621] width 17 height 9
click at [1083, 17] on button "End Class" at bounding box center [1092, 17] width 72 height 21
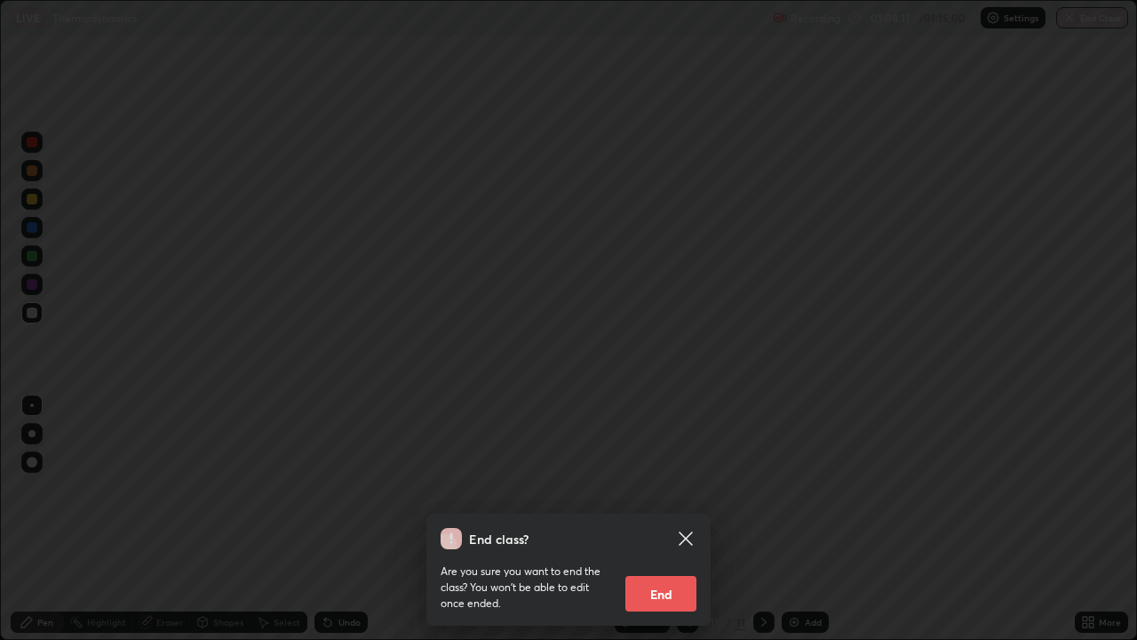
click at [670, 519] on button "End" at bounding box center [660, 594] width 71 height 36
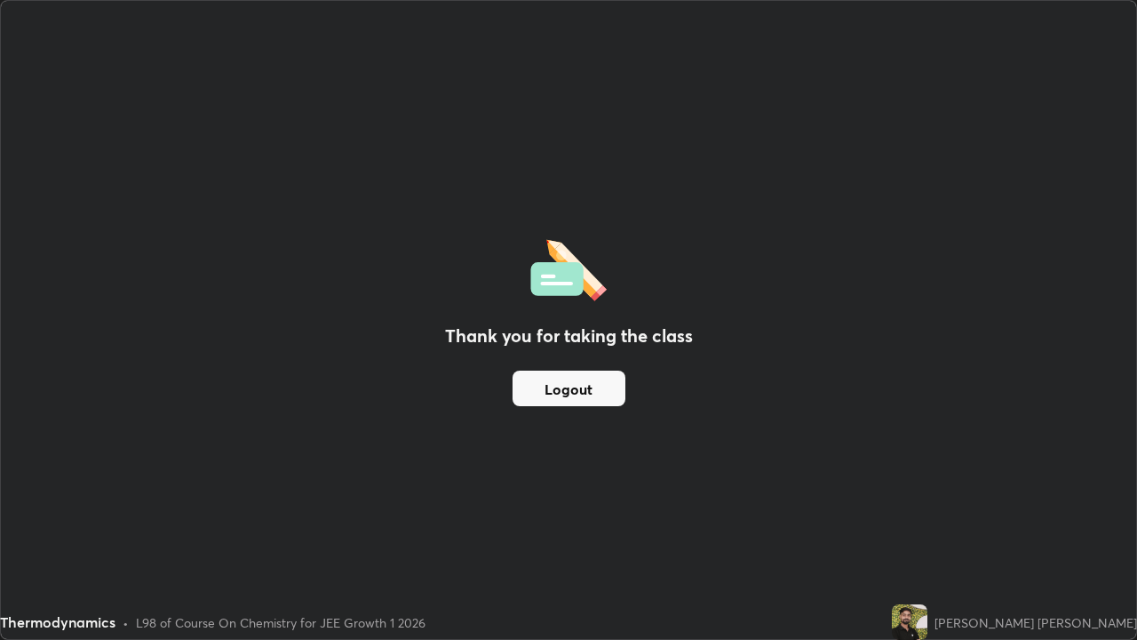
click at [565, 388] on button "Logout" at bounding box center [569, 388] width 113 height 36
